Goal: Book appointment/travel/reservation

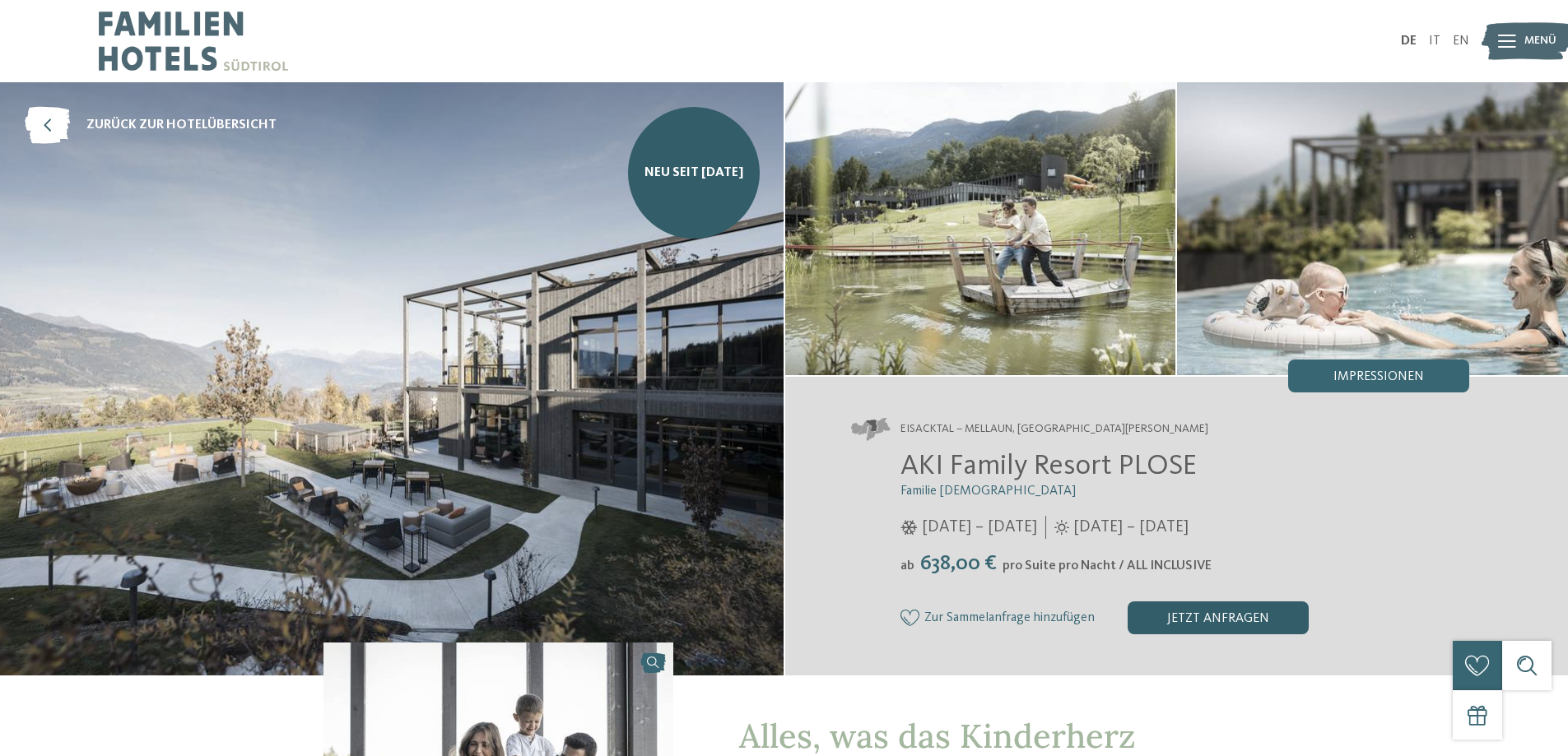
click at [1192, 625] on div "jetzt anfragen" at bounding box center [1217, 618] width 181 height 33
click at [183, 58] on img at bounding box center [193, 41] width 189 height 82
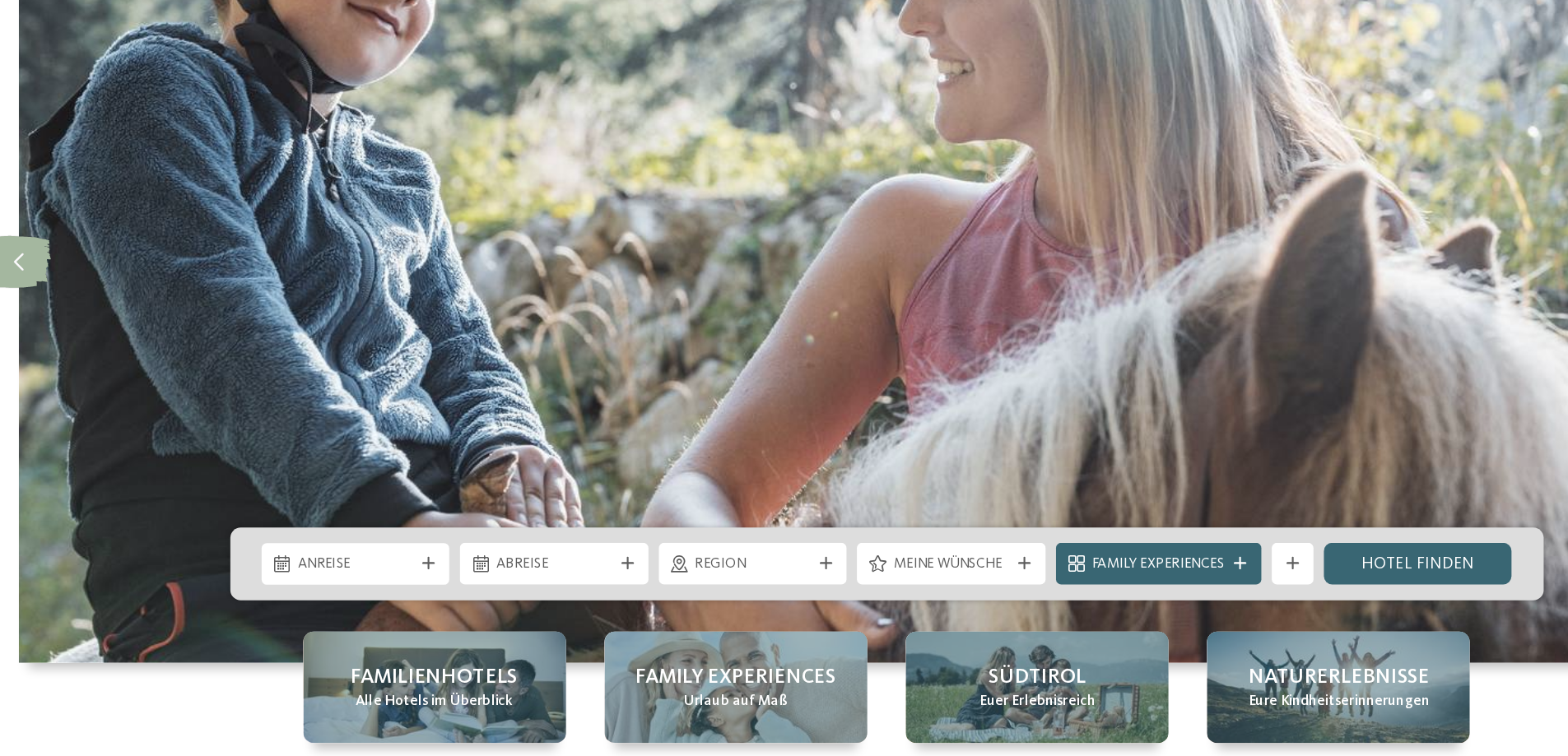
scroll to position [37, 0]
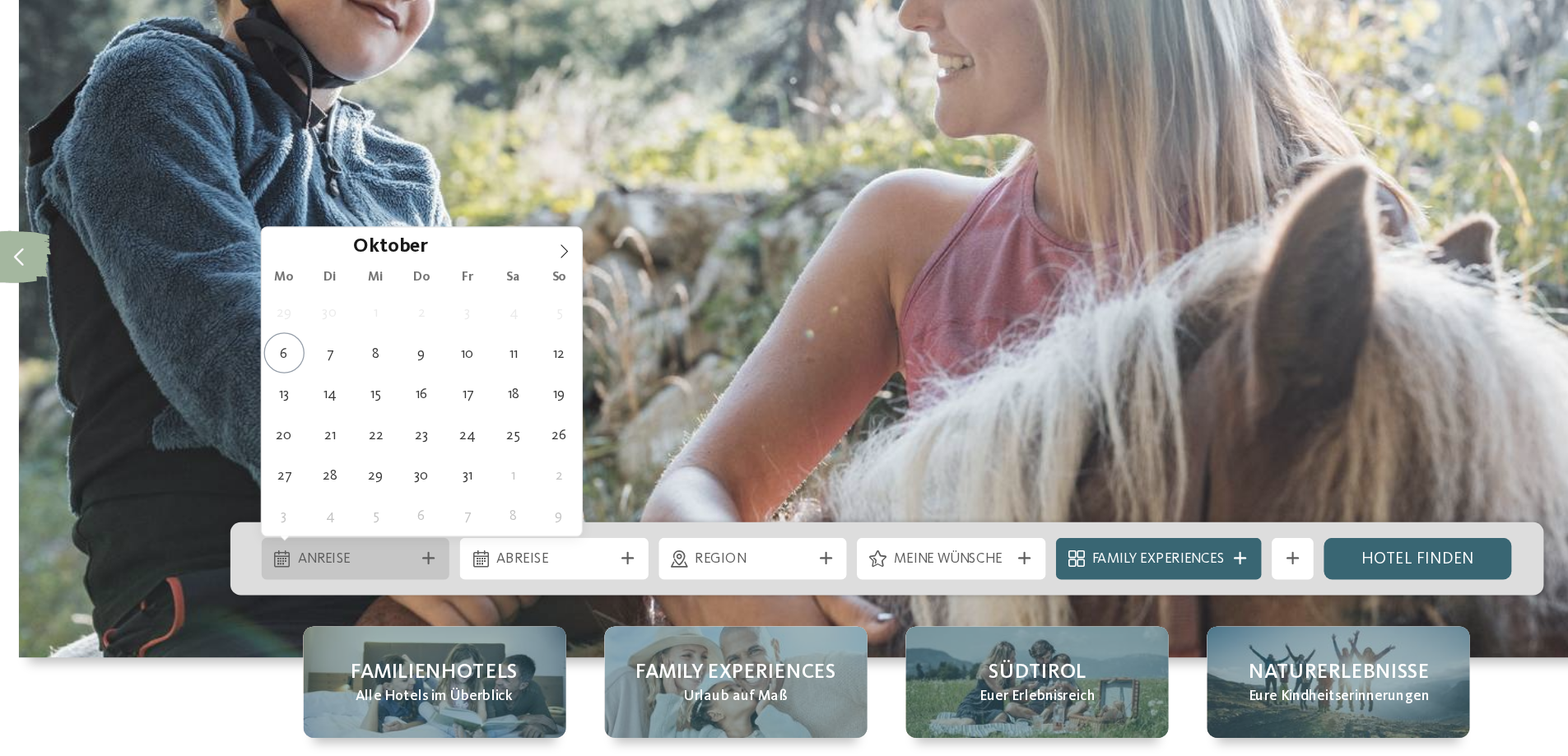
click at [372, 597] on span "Anreise" at bounding box center [364, 600] width 92 height 16
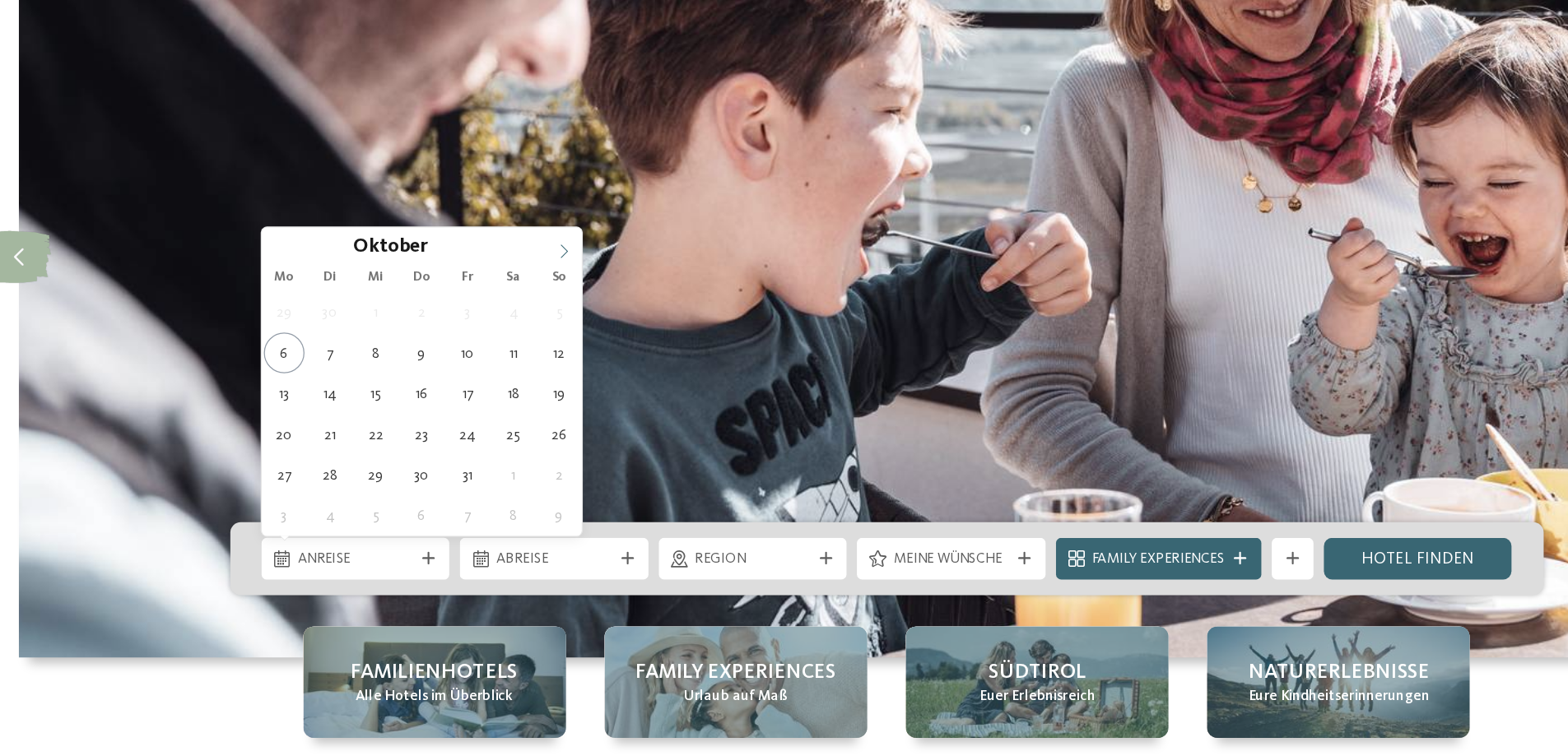
click at [525, 351] on icon at bounding box center [529, 357] width 12 height 12
type div "[DATE]"
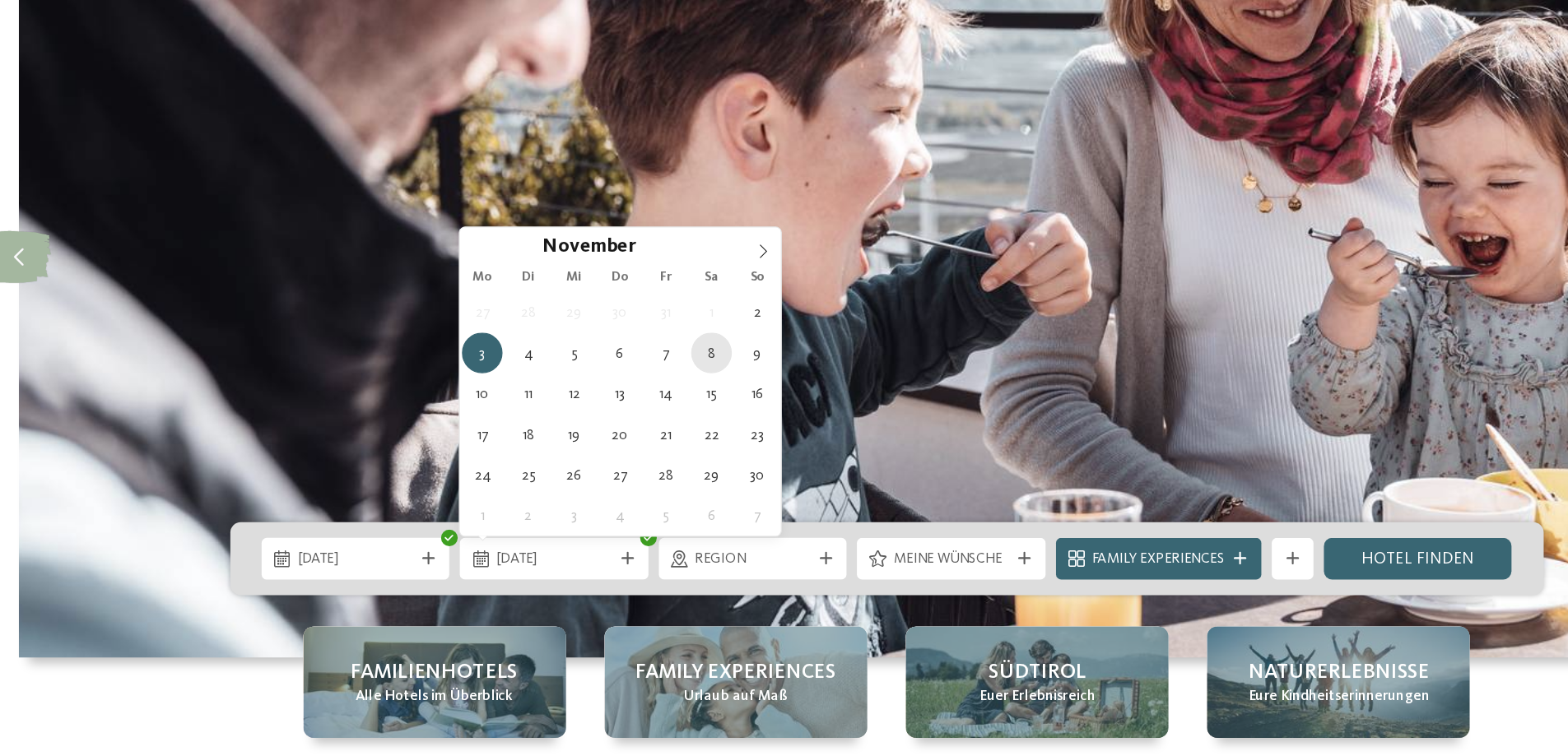
type div "[DATE]"
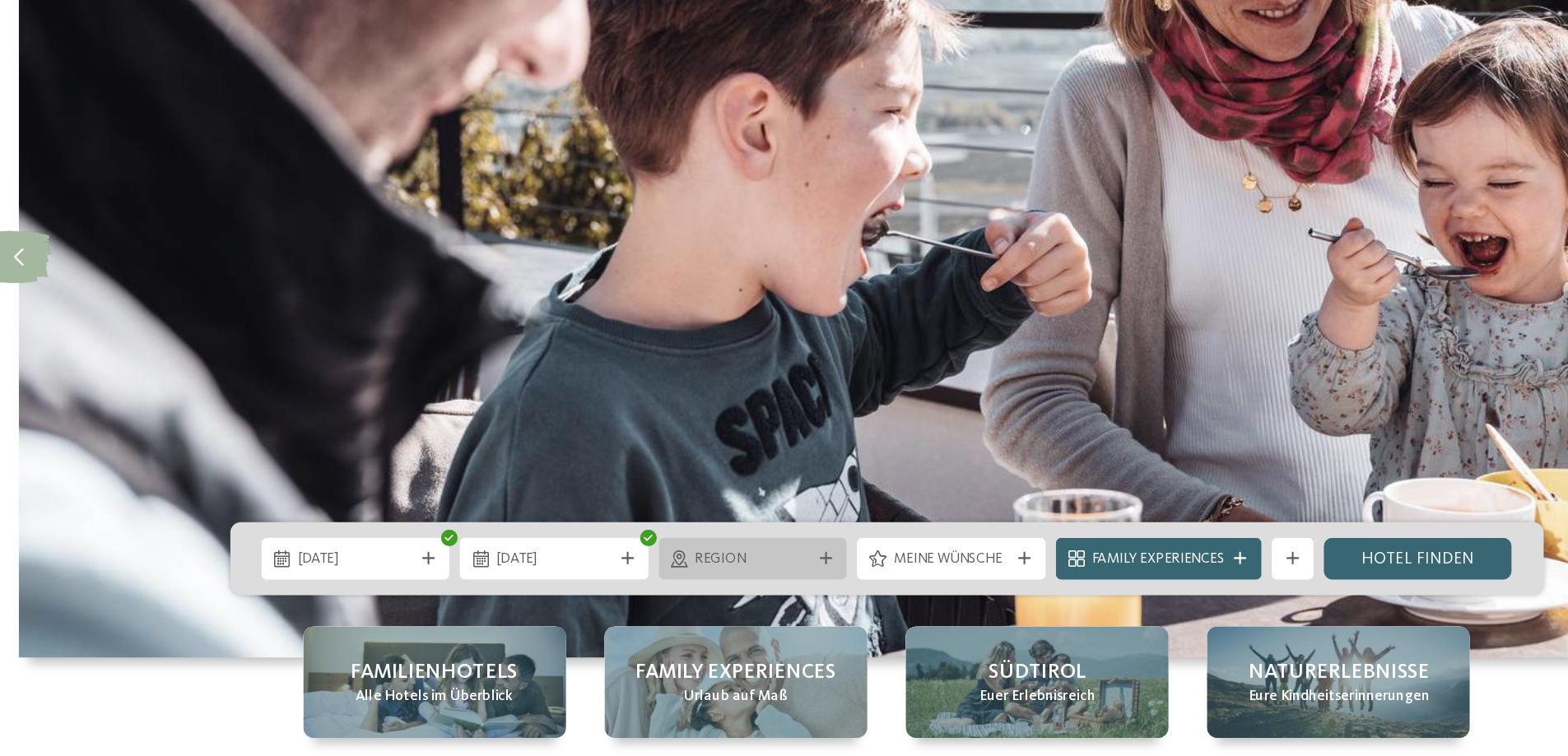
click at [716, 606] on span "Region" at bounding box center [678, 600] width 92 height 16
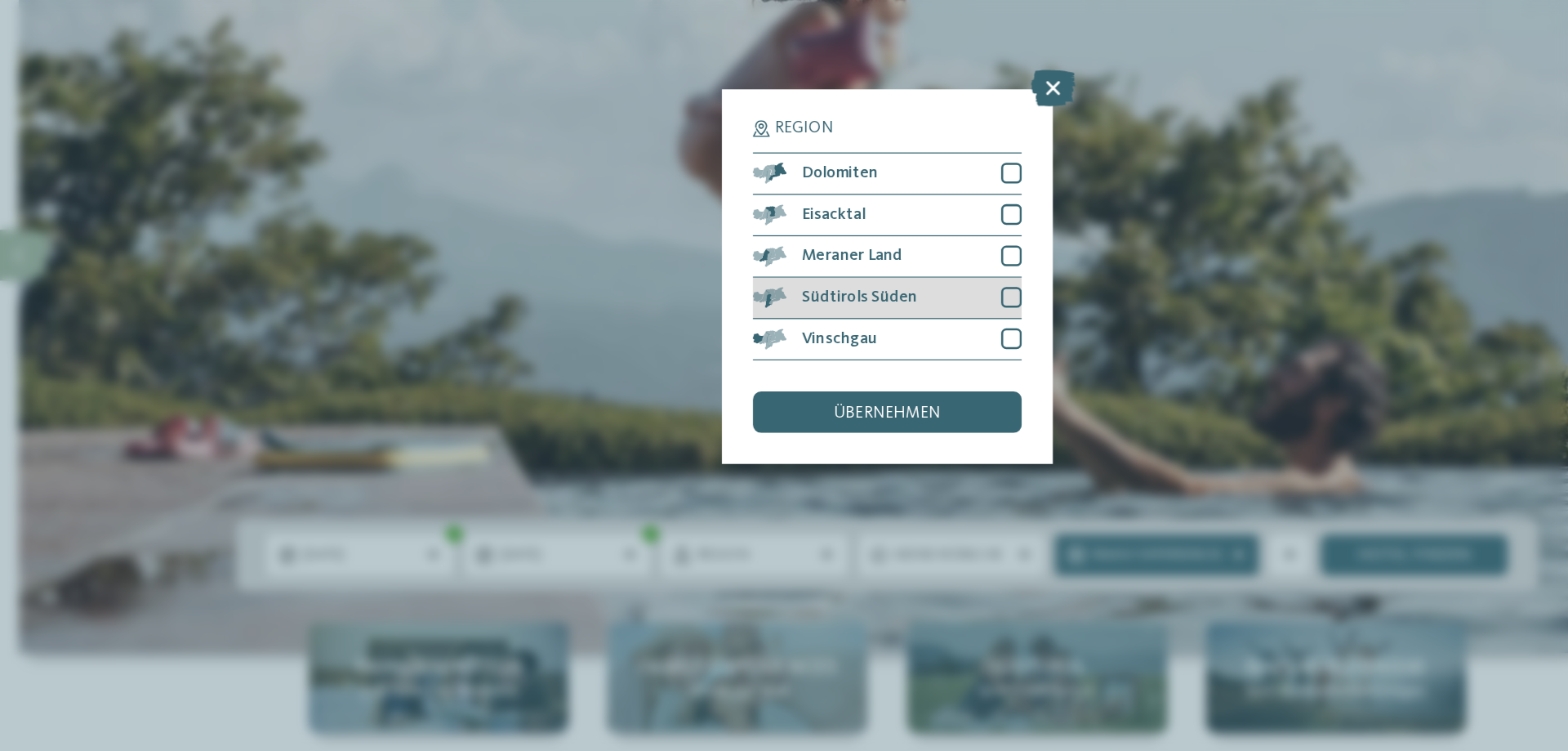
click at [886, 385] on div at bounding box center [881, 391] width 16 height 16
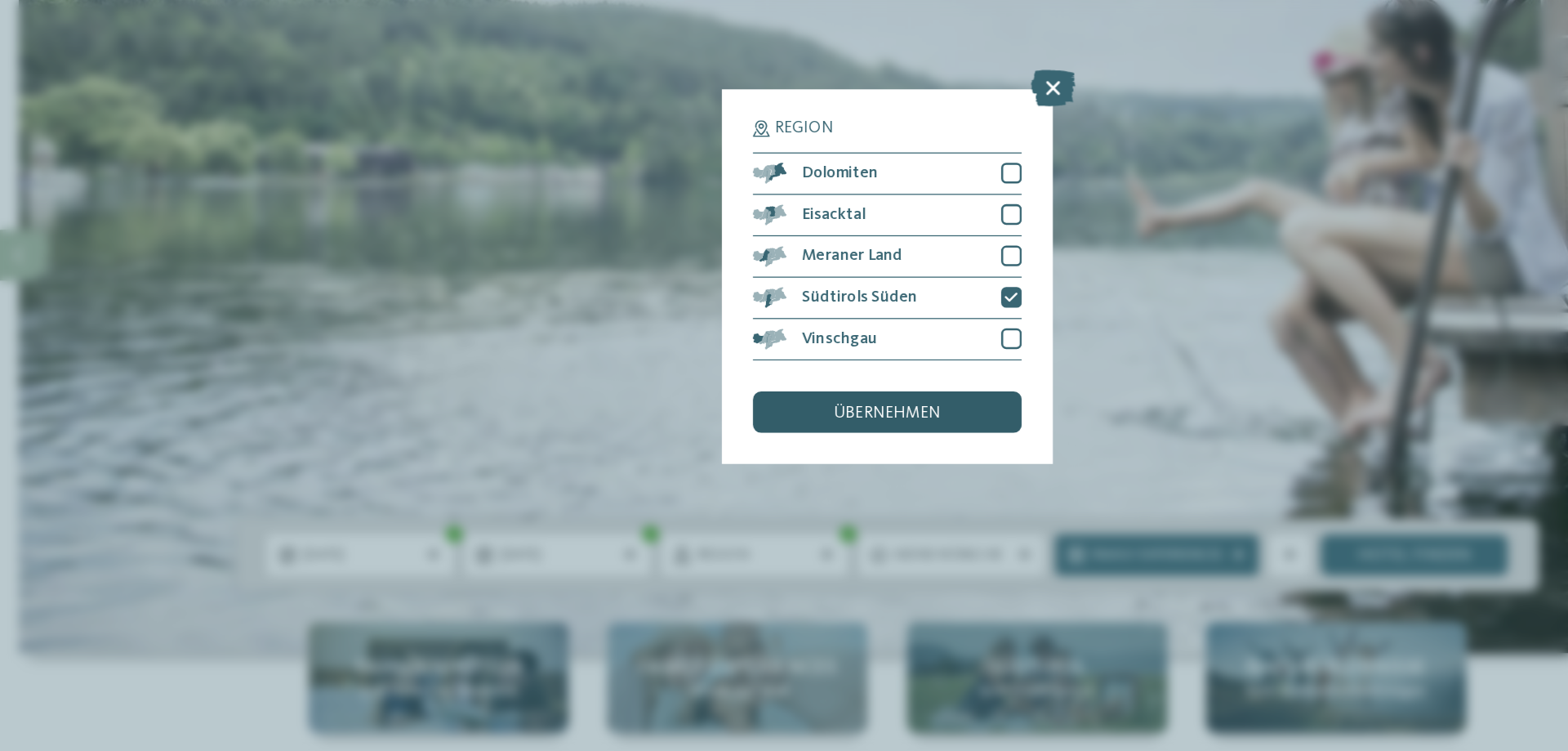
click at [830, 494] on div "übernehmen" at bounding box center [784, 482] width 212 height 33
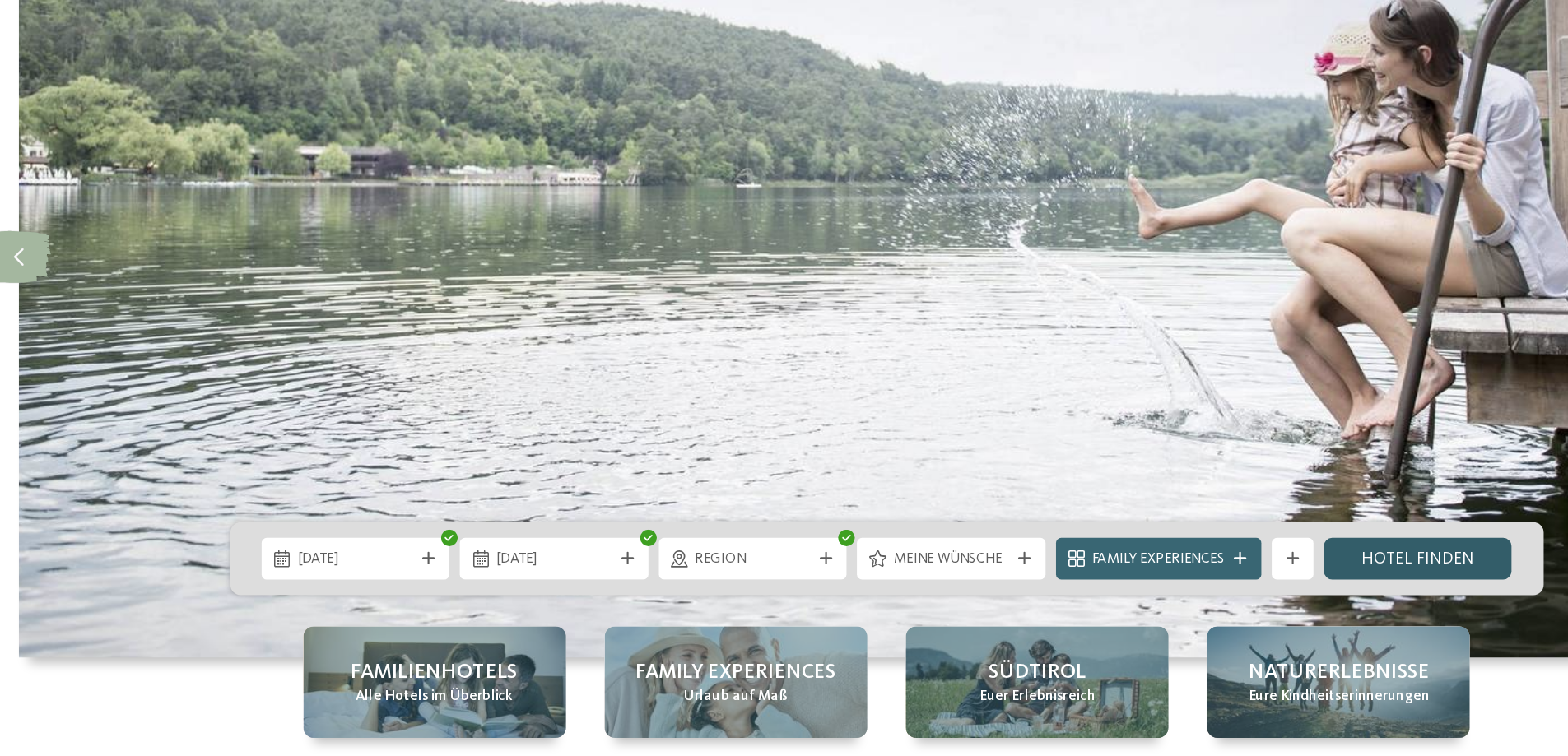
click at [1191, 602] on link "Hotel finden" at bounding box center [1204, 600] width 149 height 33
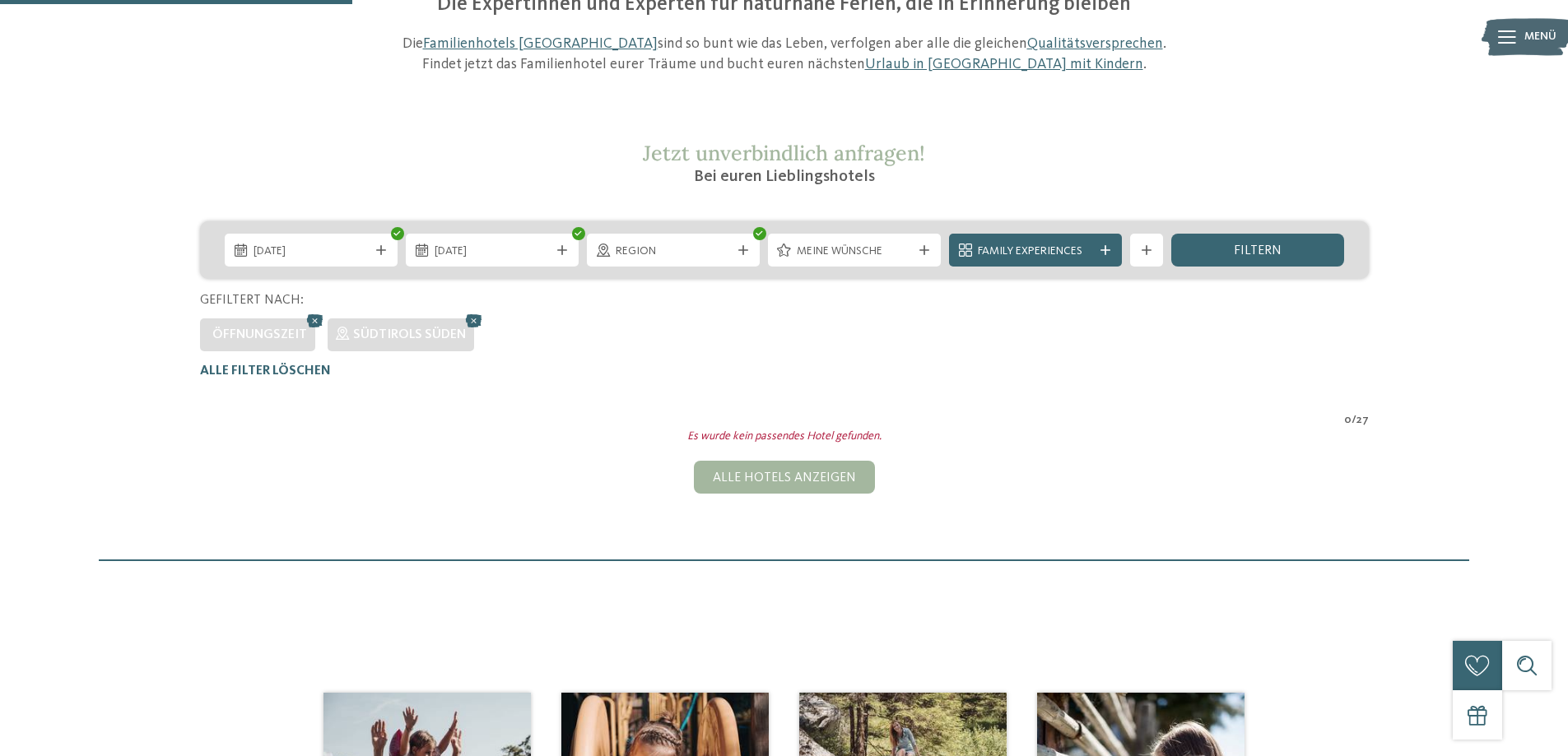
scroll to position [201, 0]
click at [467, 320] on icon at bounding box center [474, 322] width 25 height 21
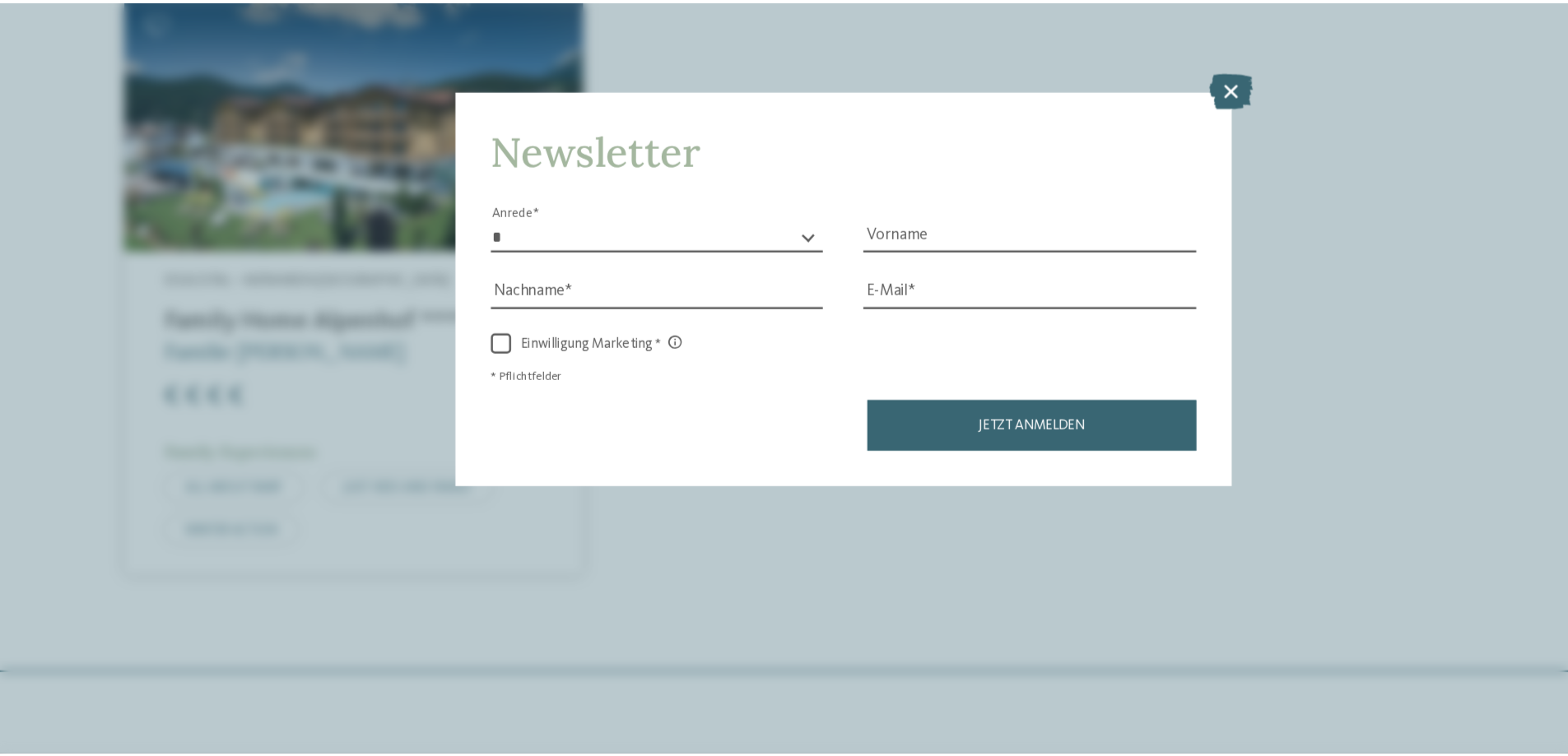
scroll to position [3284, 0]
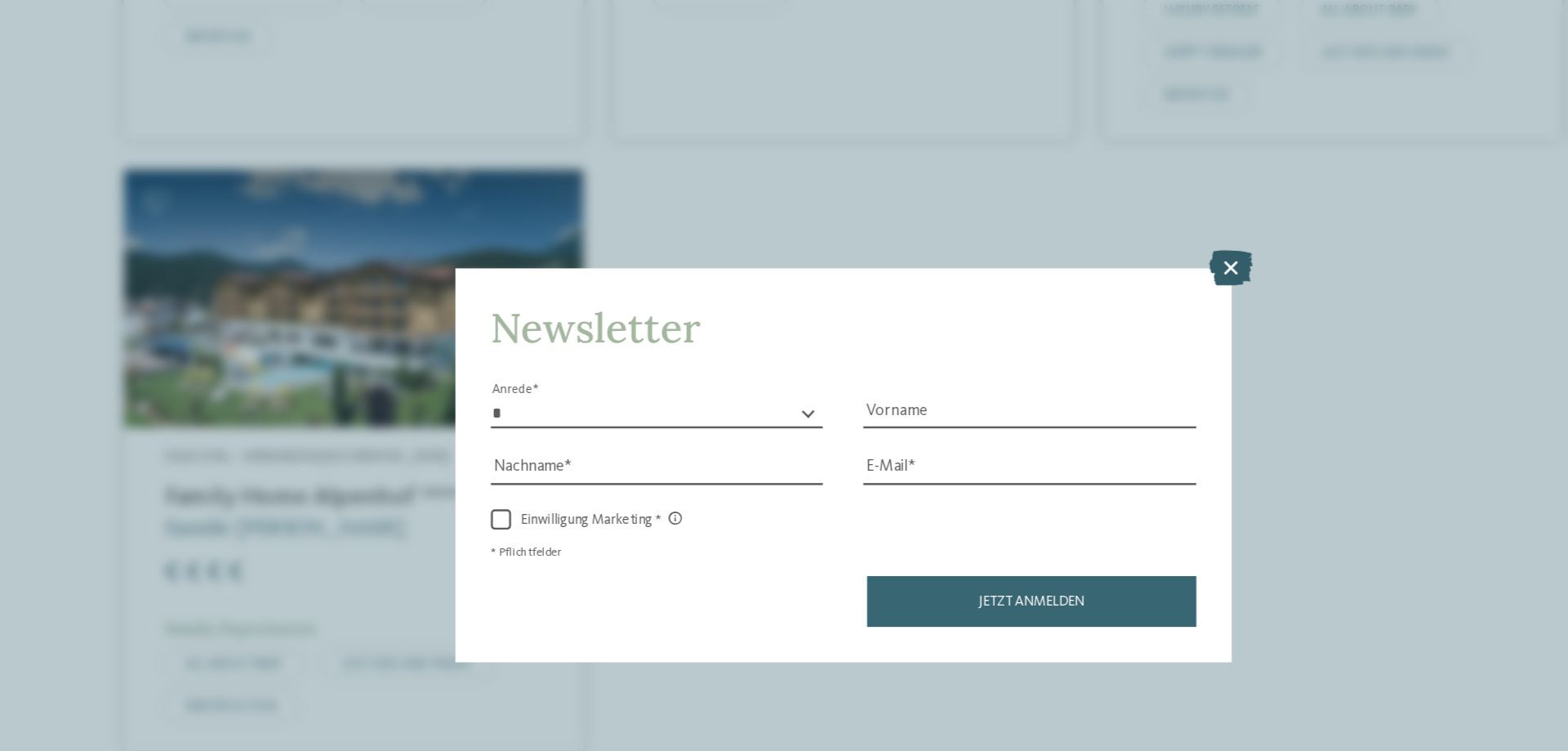
click at [1097, 215] on icon at bounding box center [1097, 216] width 35 height 29
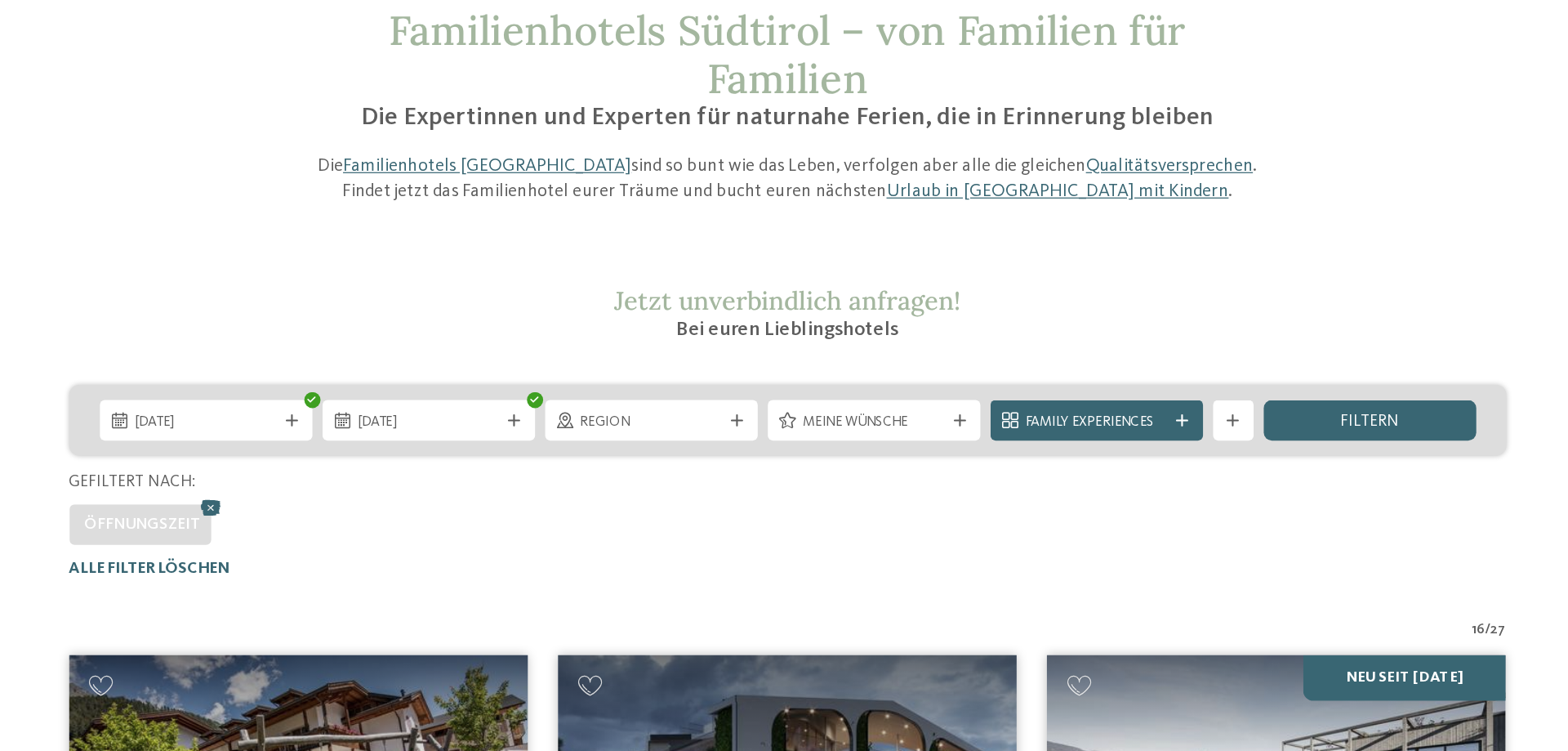
scroll to position [0, 0]
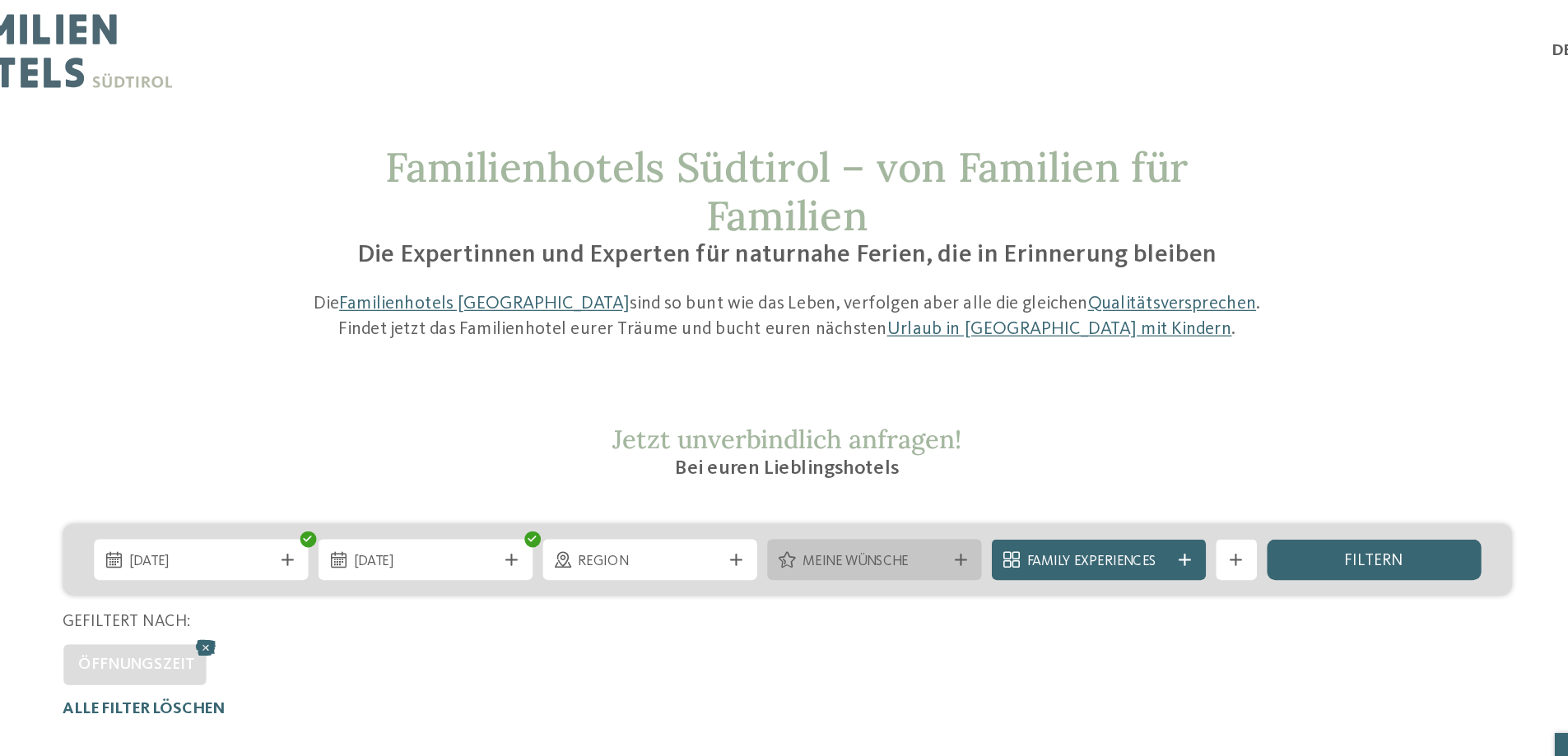
click at [913, 449] on div "Meine Wünsche" at bounding box center [854, 452] width 124 height 18
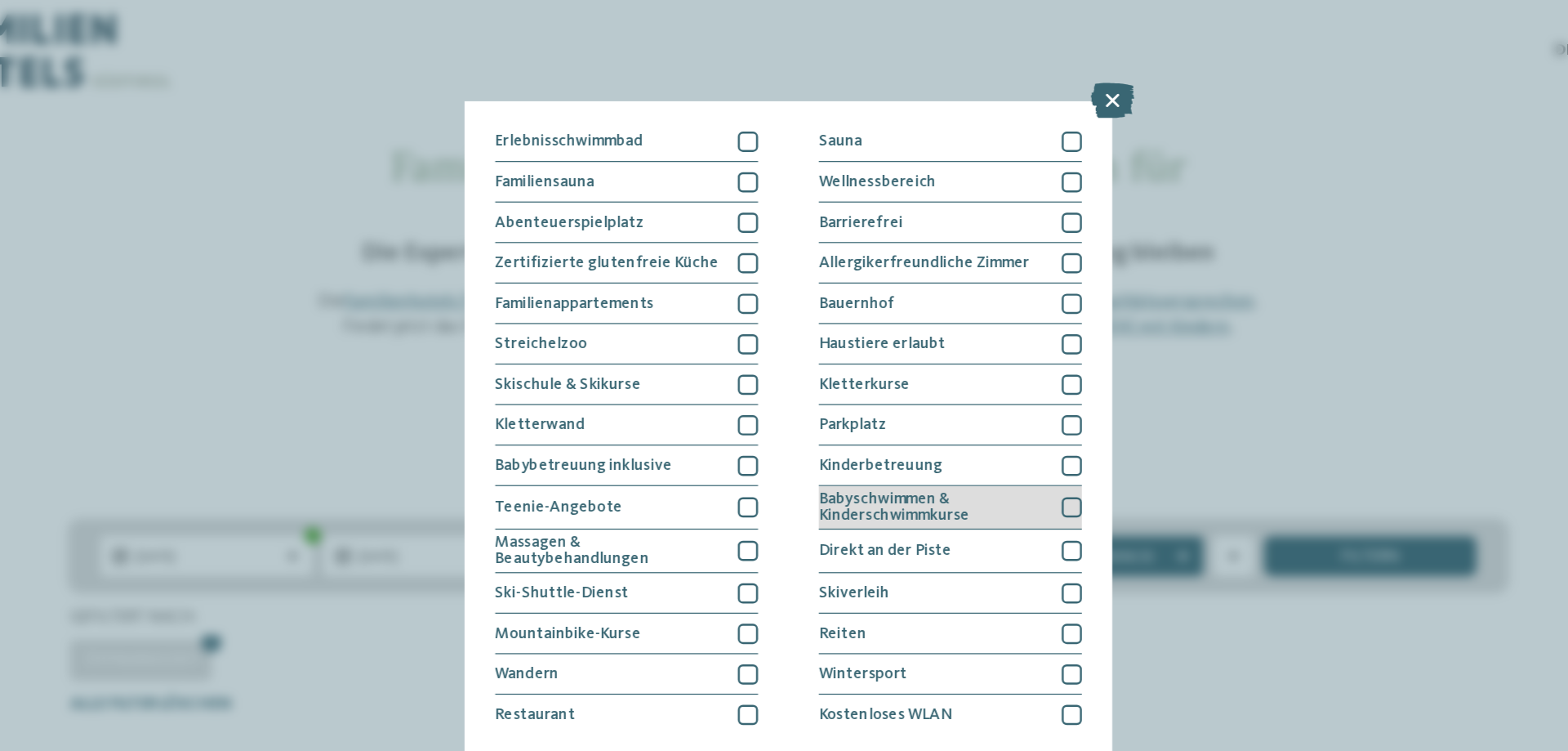
scroll to position [70, 0]
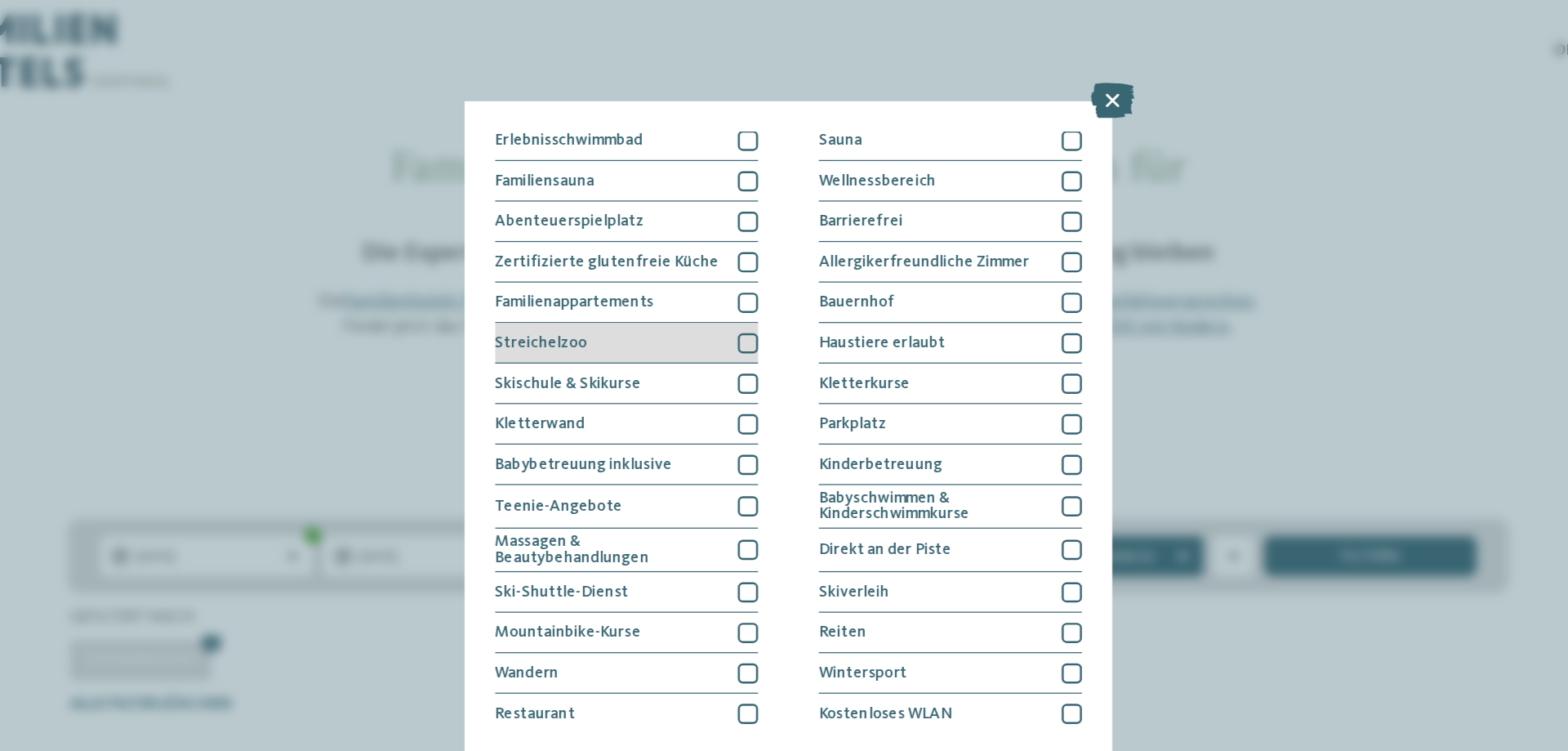
click at [747, 273] on div at bounding box center [751, 276] width 16 height 16
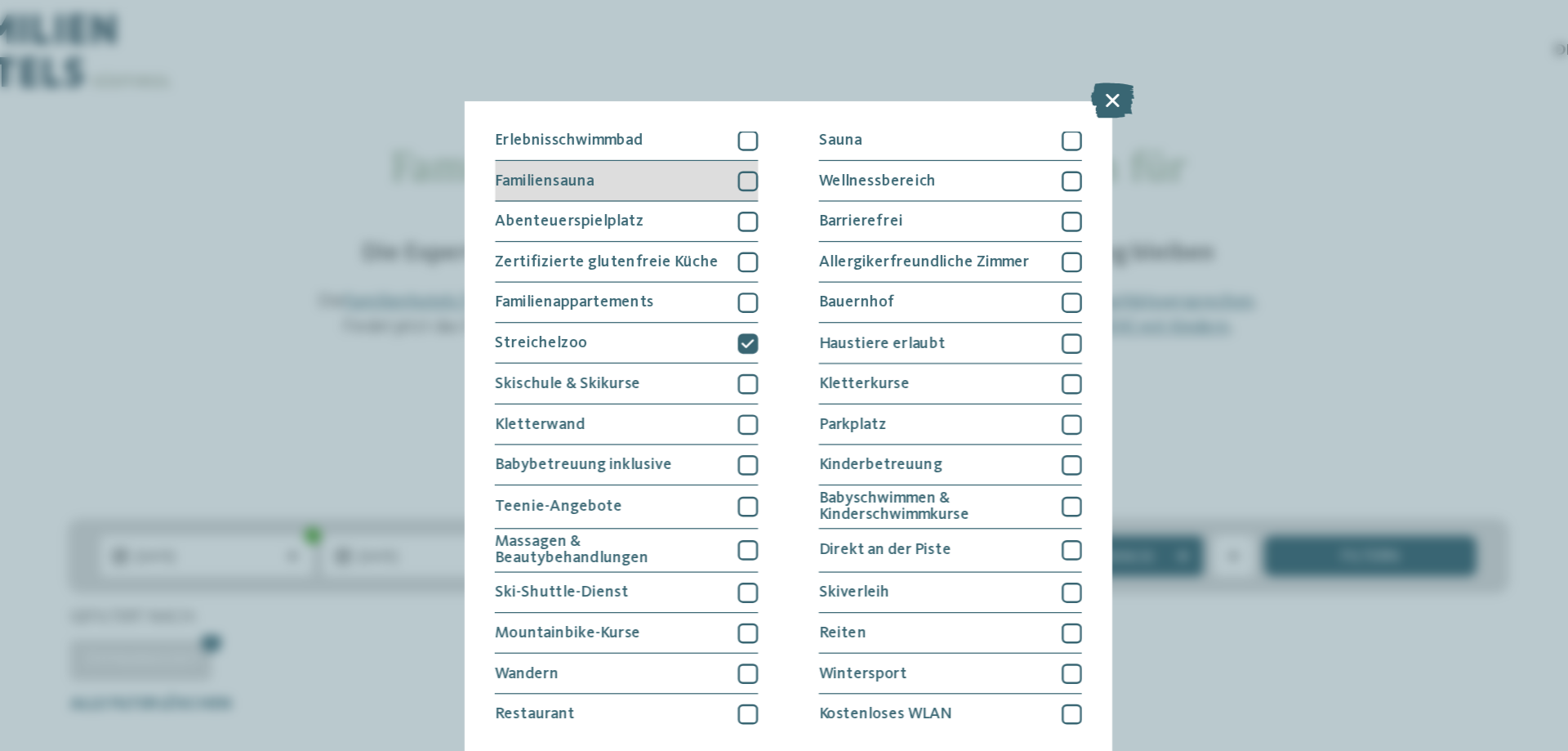
scroll to position [0, 0]
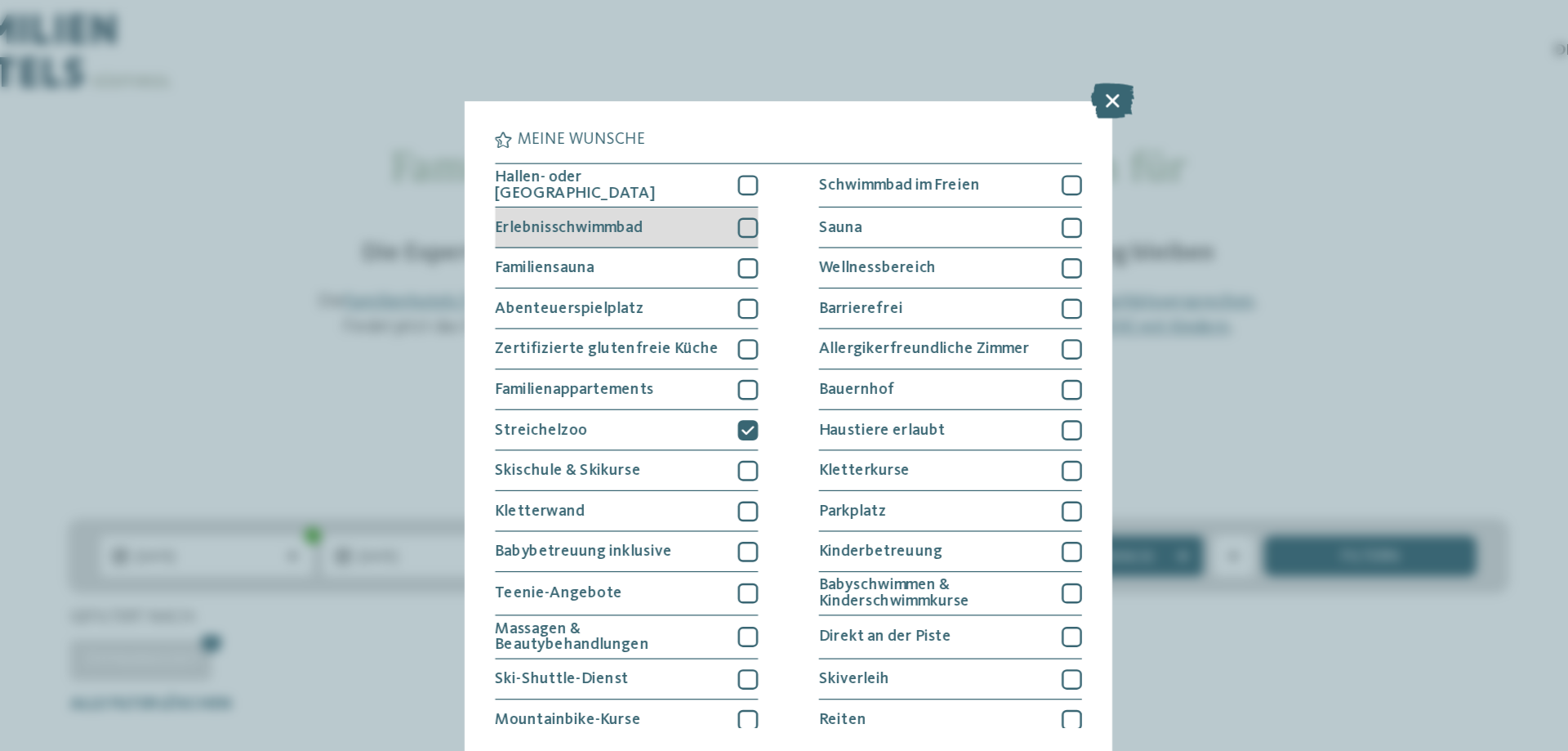
click at [747, 183] on div at bounding box center [751, 183] width 16 height 16
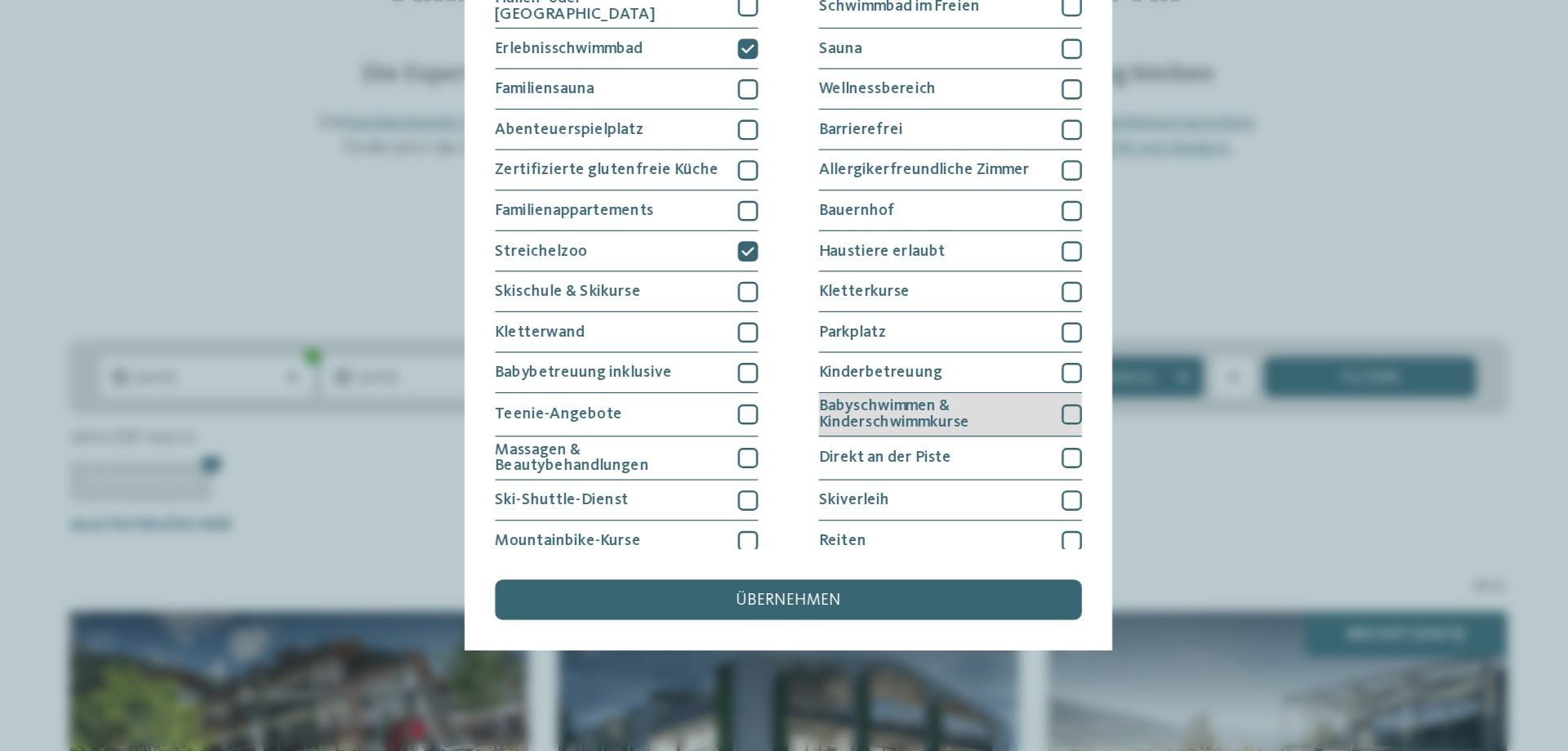
click at [1005, 479] on div at bounding box center [1013, 479] width 16 height 16
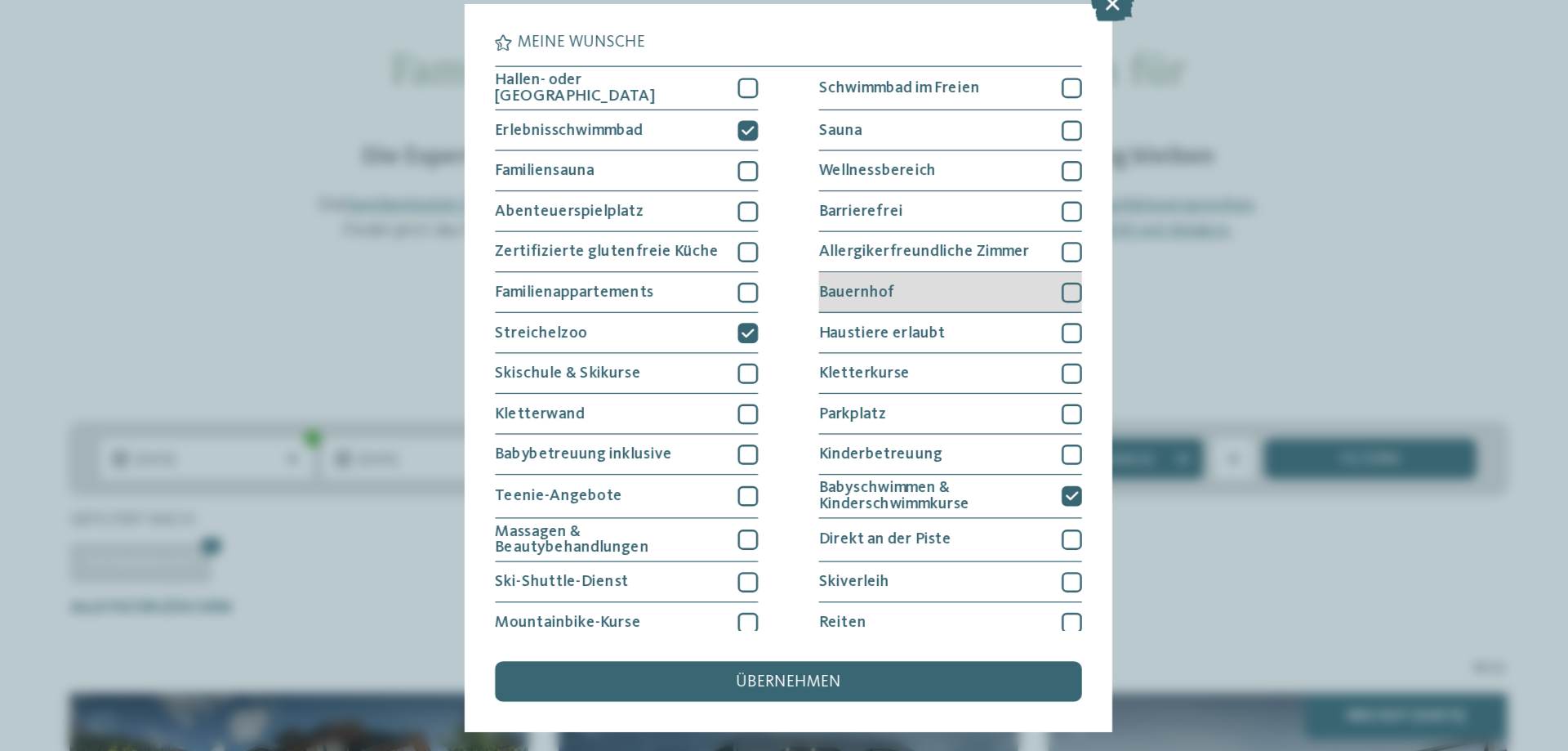
click at [1005, 312] on div at bounding box center [1013, 314] width 16 height 16
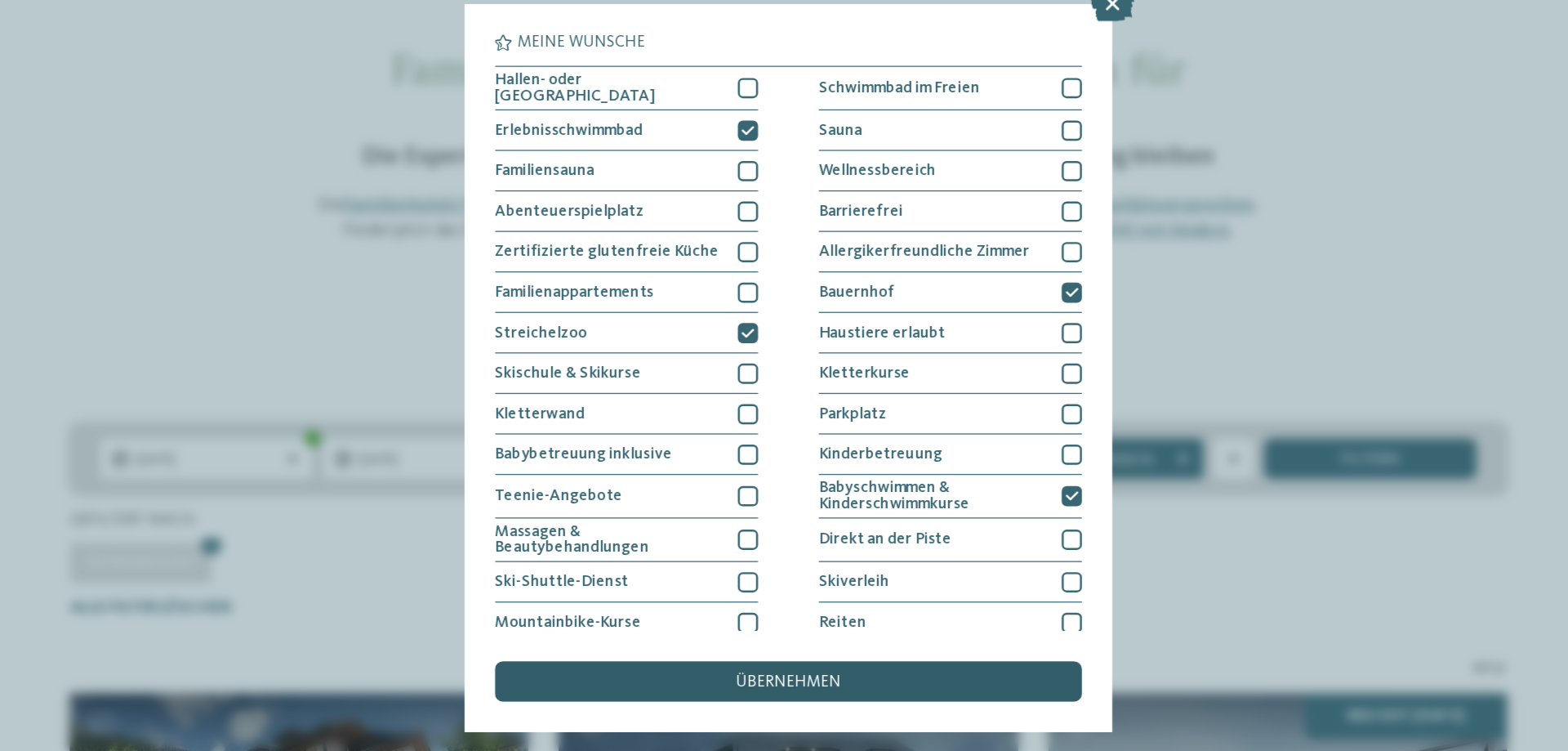
click at [789, 620] on div "übernehmen" at bounding box center [784, 628] width 474 height 33
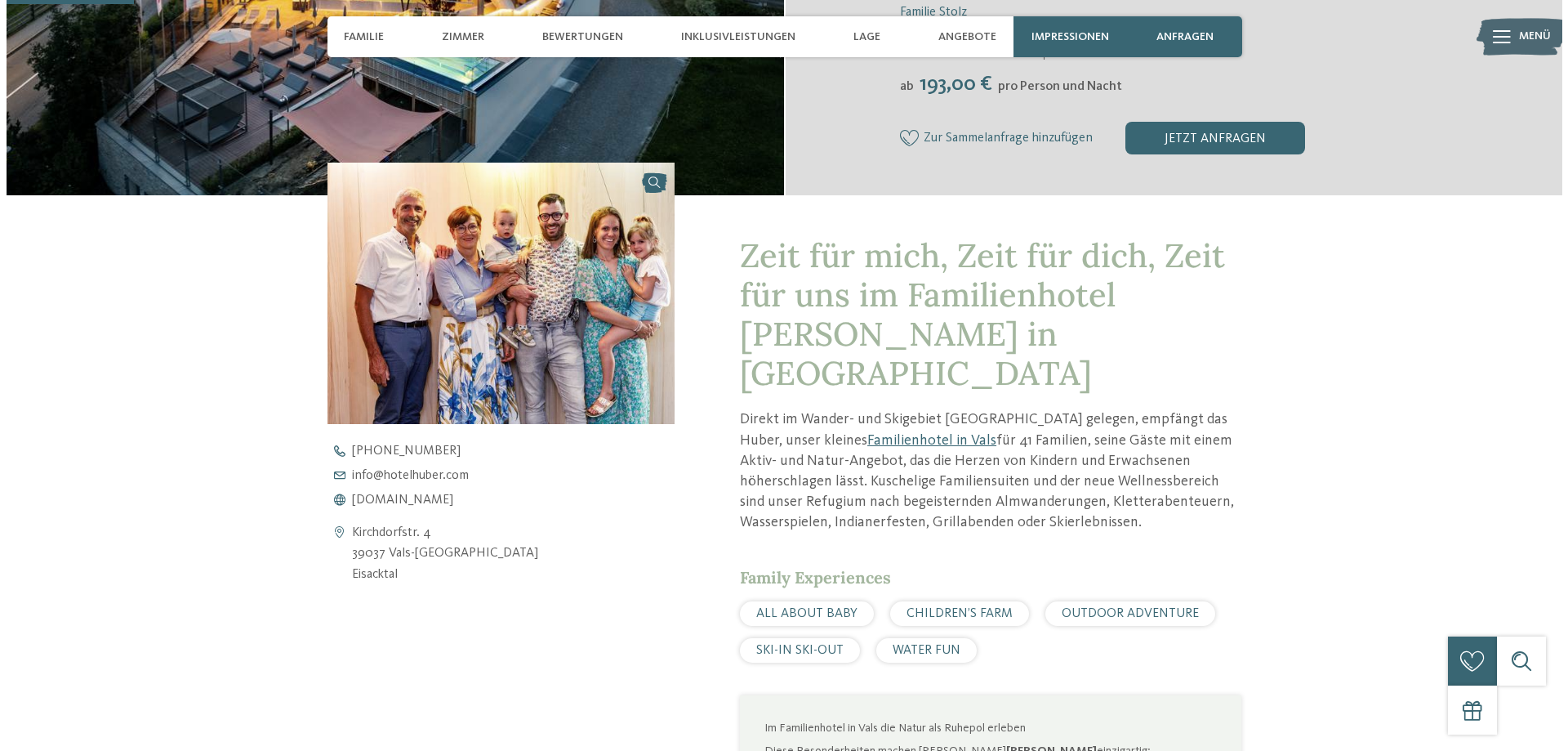
scroll to position [477, 0]
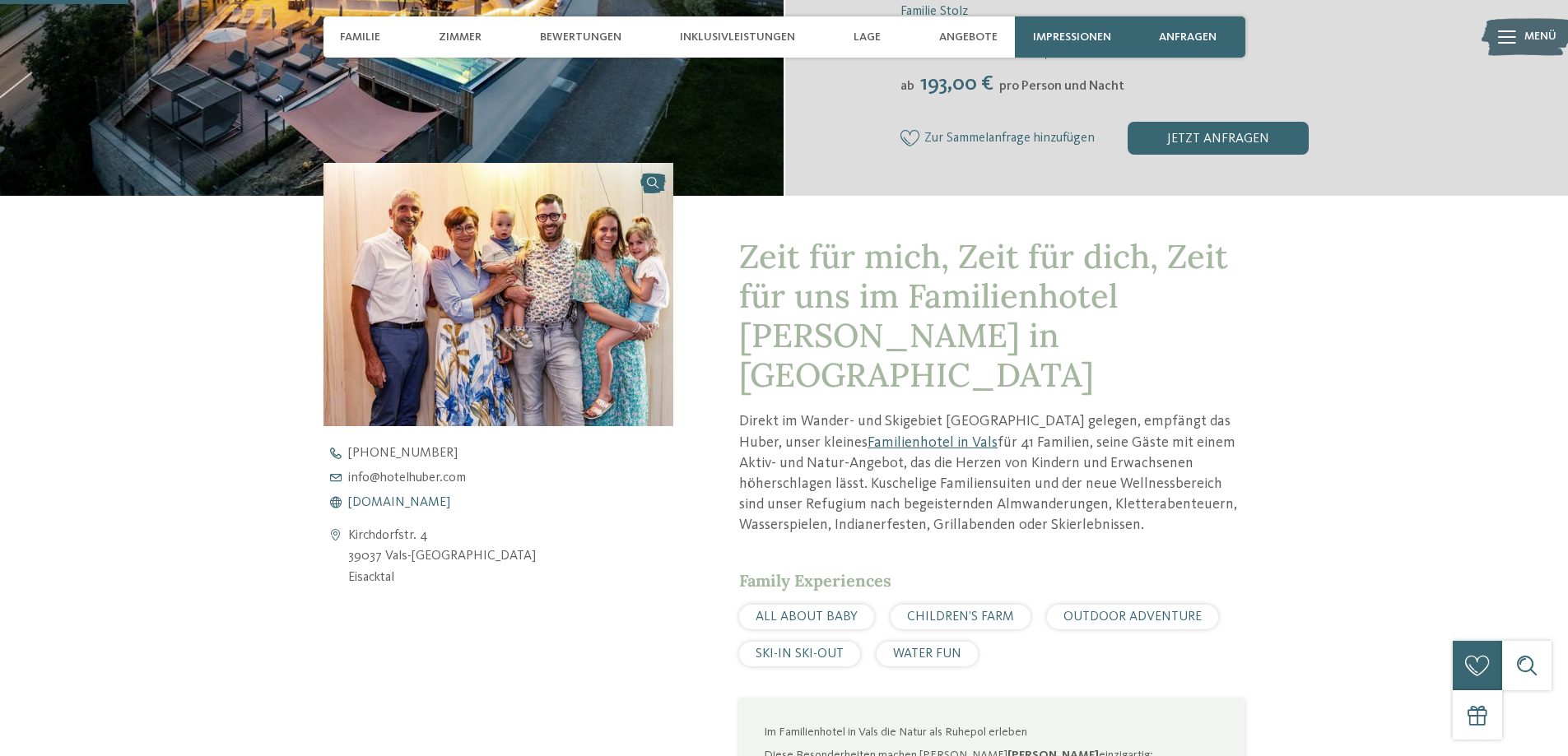
click at [435, 507] on span "www.hotelhuber.com" at bounding box center [399, 503] width 102 height 14
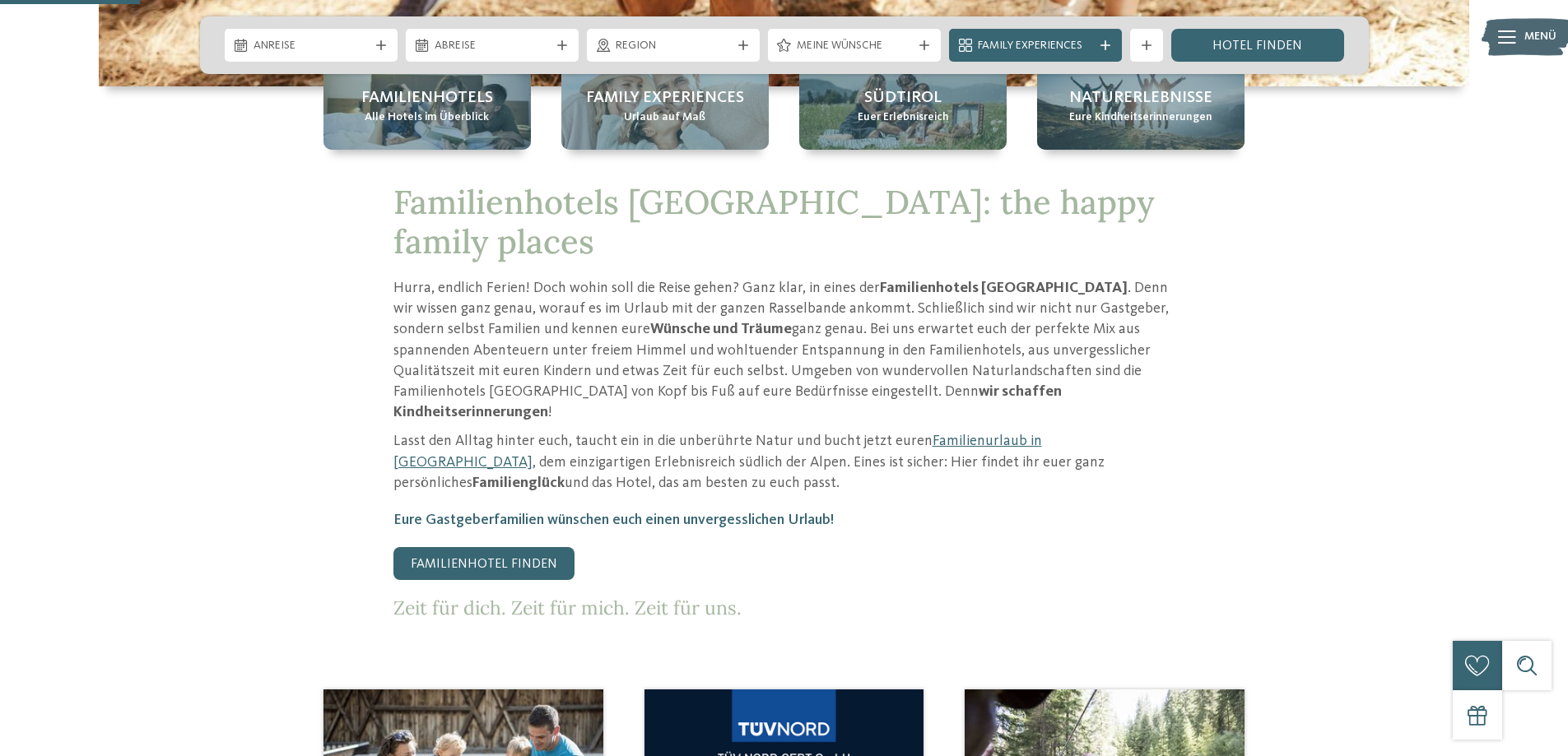
scroll to position [627, 0]
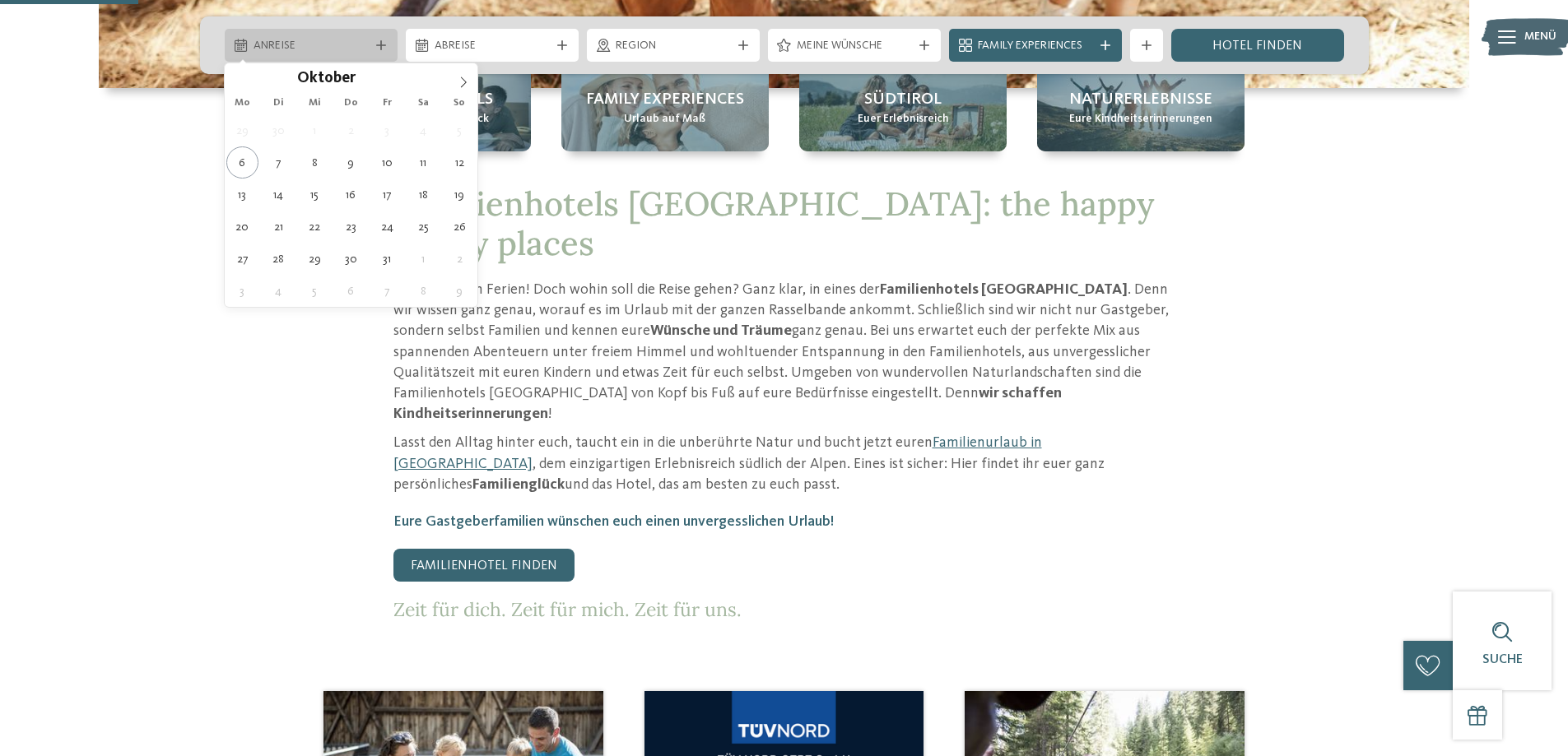
click at [323, 31] on div "Anreise" at bounding box center [311, 45] width 173 height 33
click at [459, 81] on icon at bounding box center [464, 82] width 12 height 12
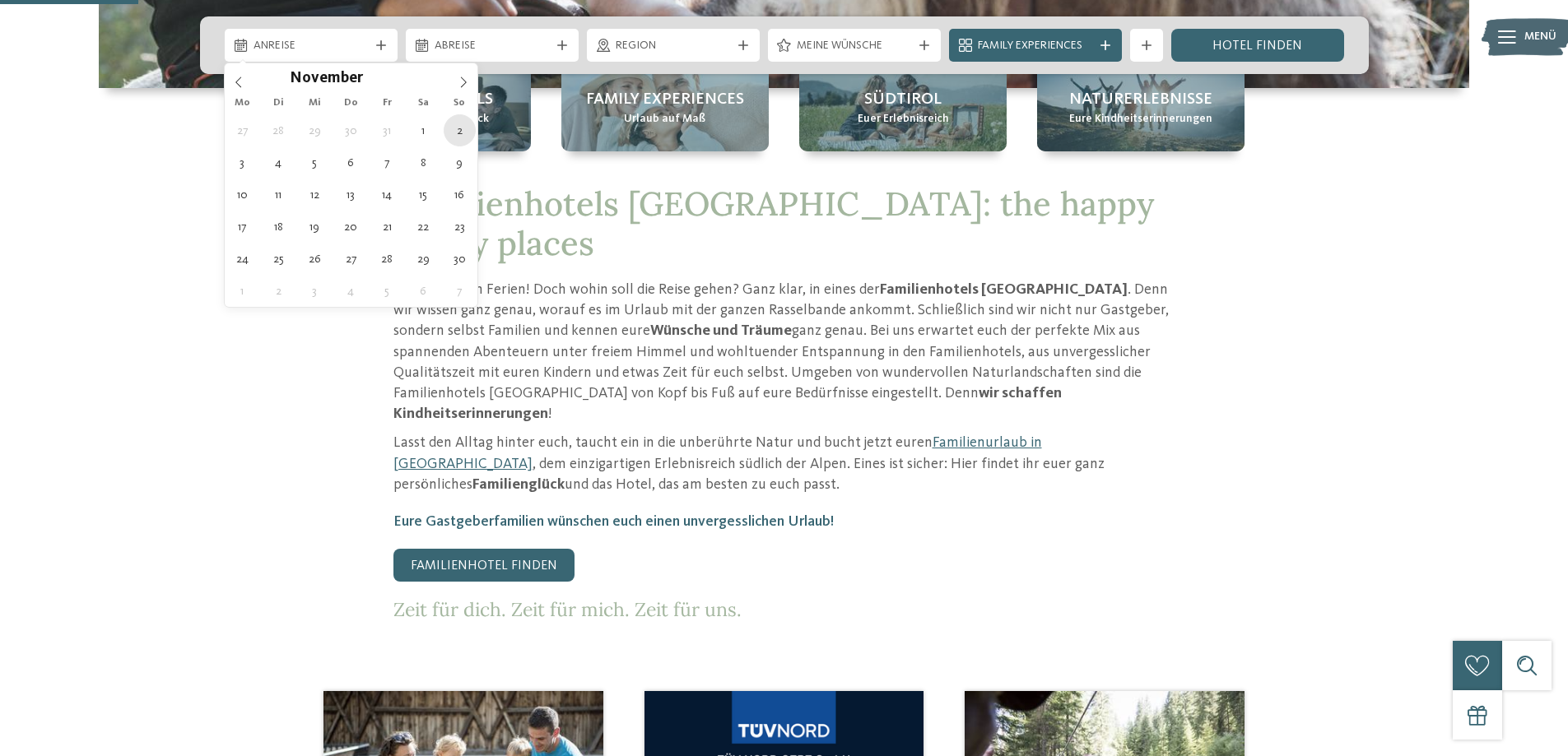
type div "[DATE]"
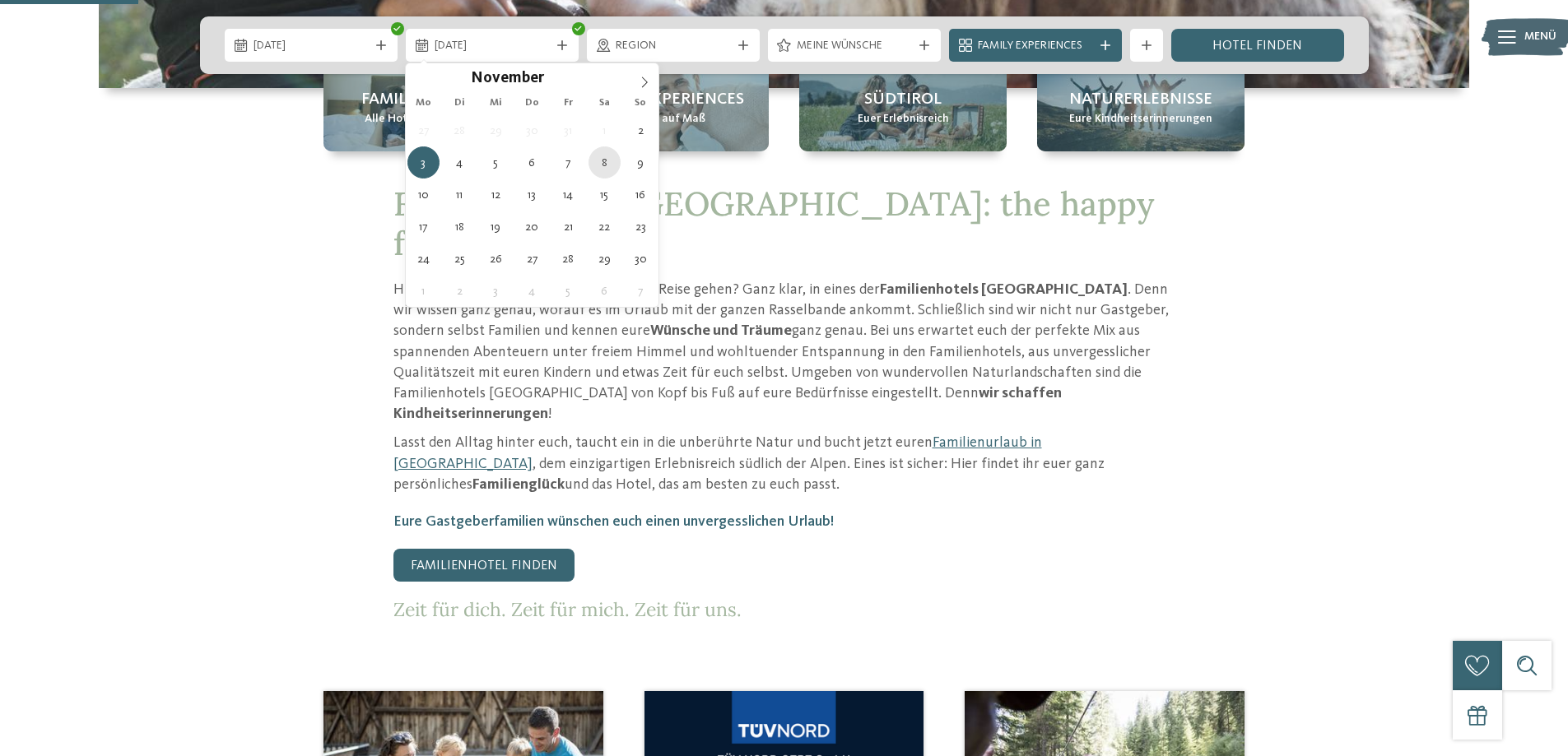
type div "[DATE]"
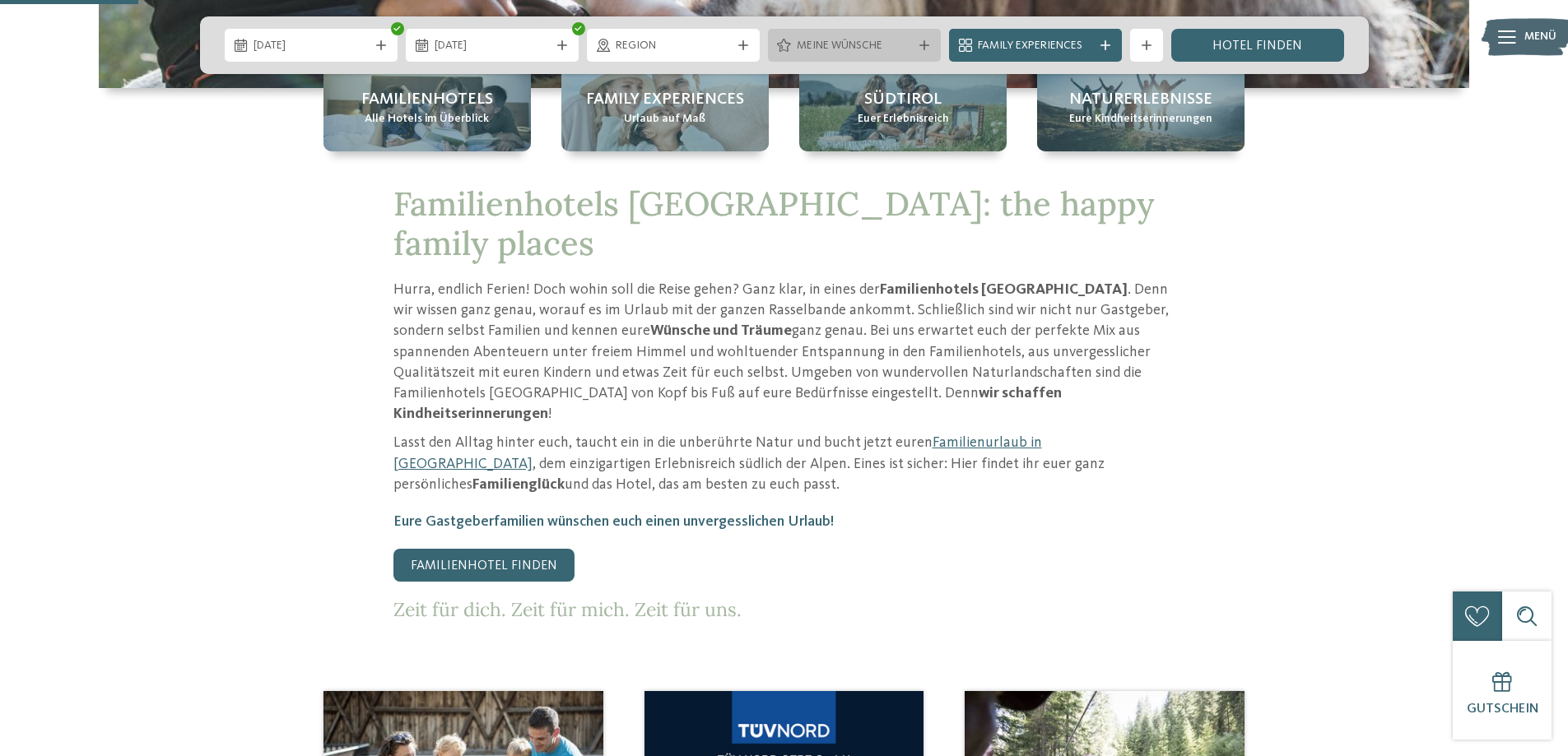
click at [829, 39] on span "Meine Wünsche" at bounding box center [854, 45] width 115 height 16
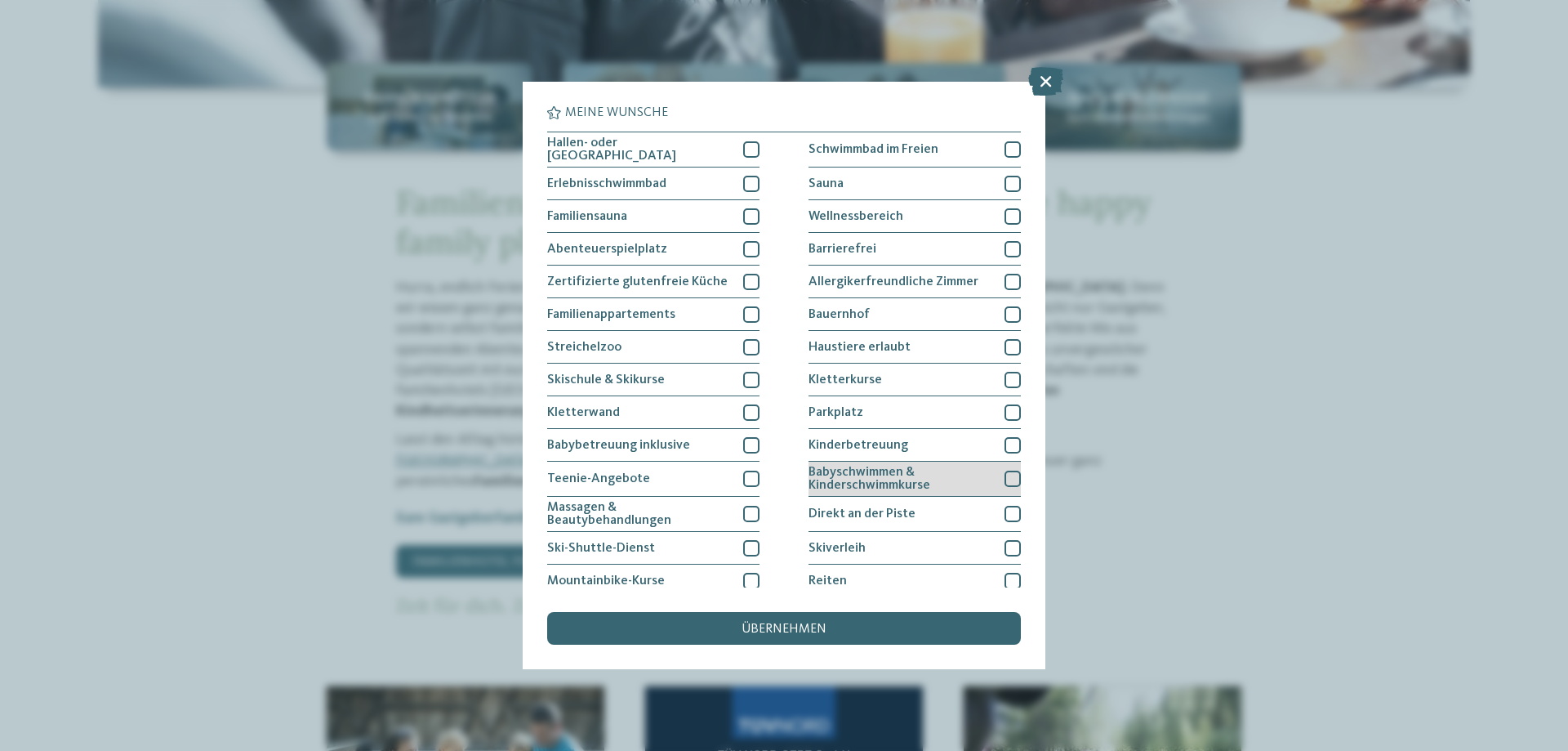
click at [924, 479] on span "Babyschwimmen & Kinderschwimmkurse" at bounding box center [901, 479] width 184 height 26
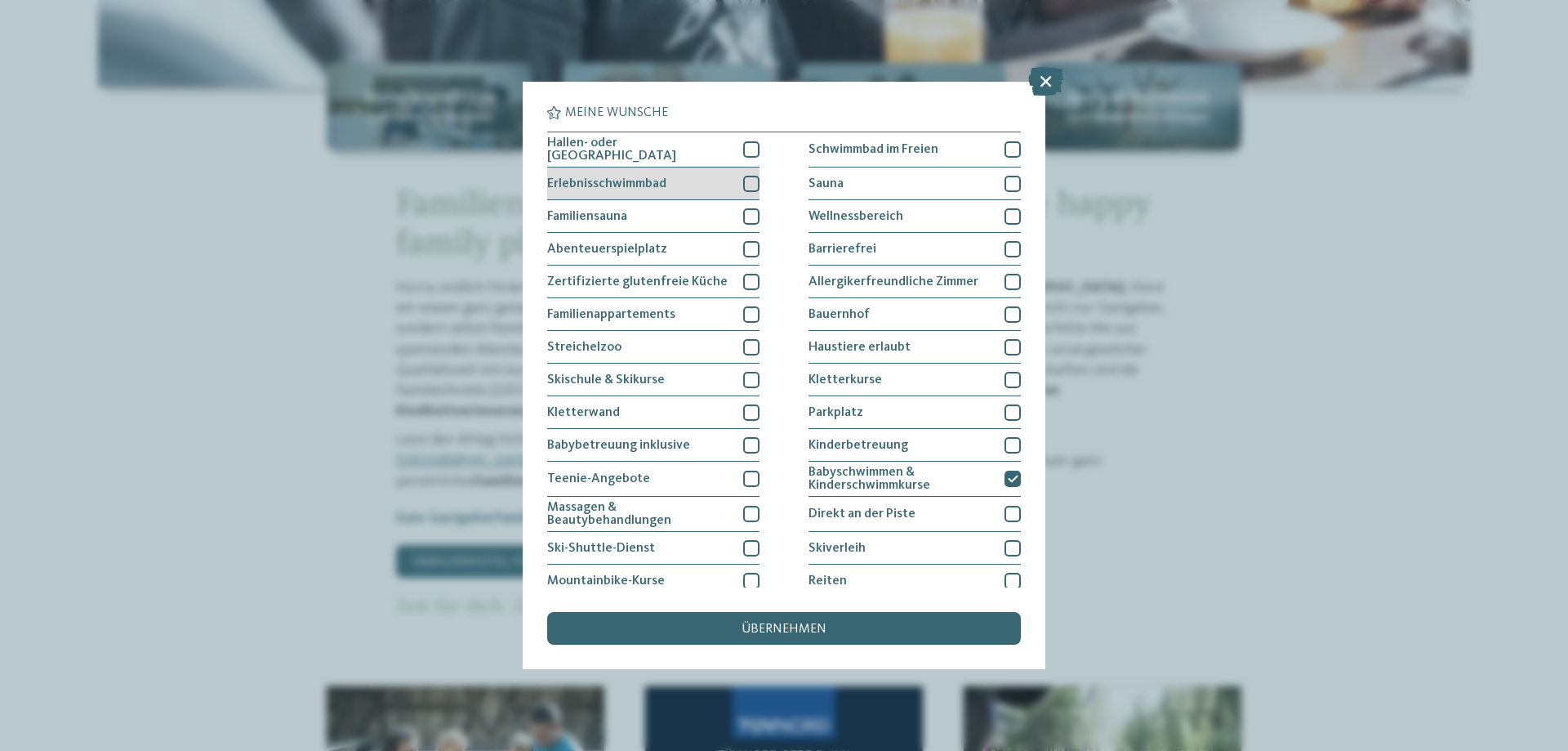
click at [722, 181] on div "Erlebnisschwimmbad" at bounding box center [653, 184] width 212 height 33
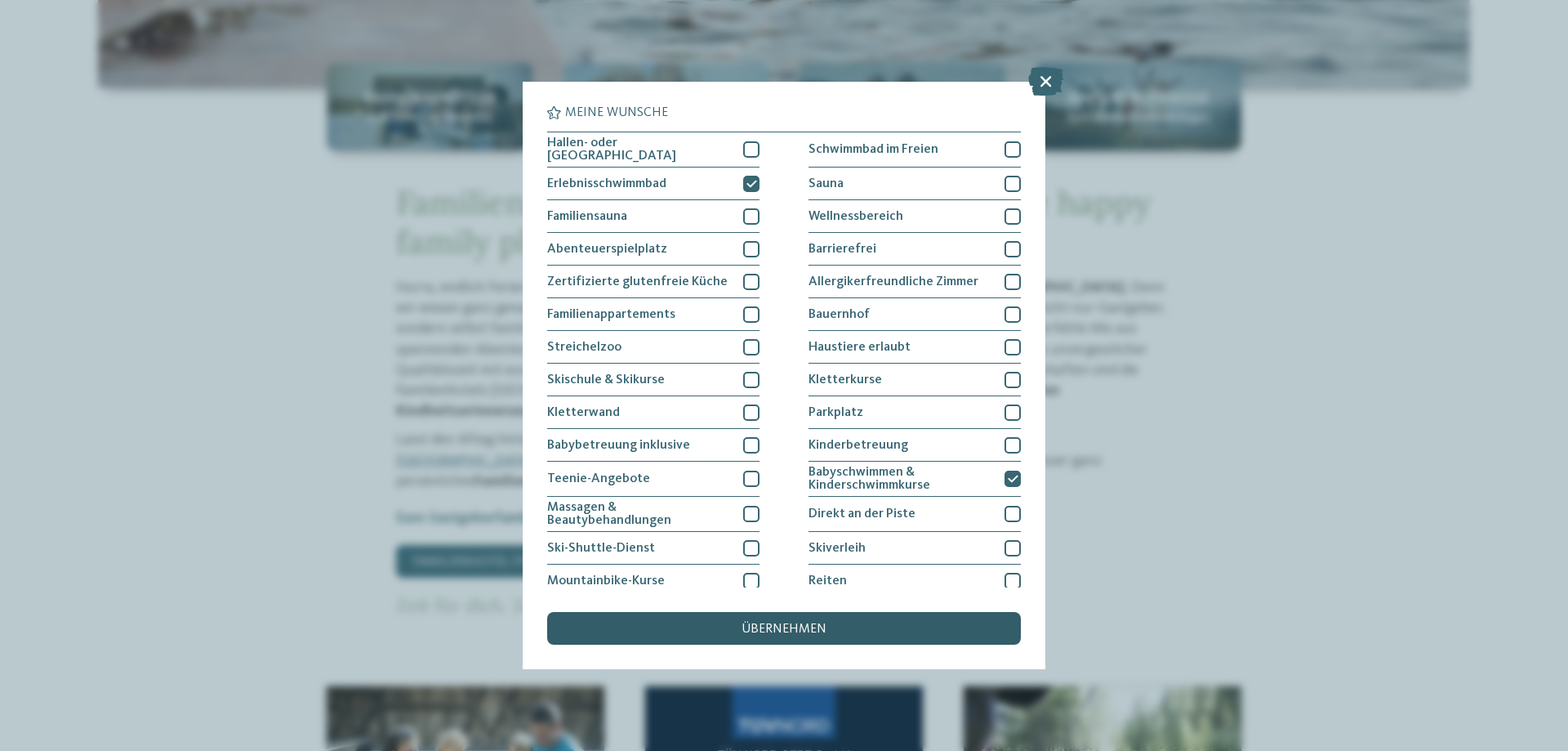
click at [807, 622] on span "übernehmen" at bounding box center [784, 629] width 85 height 13
